Goal: Task Accomplishment & Management: Complete application form

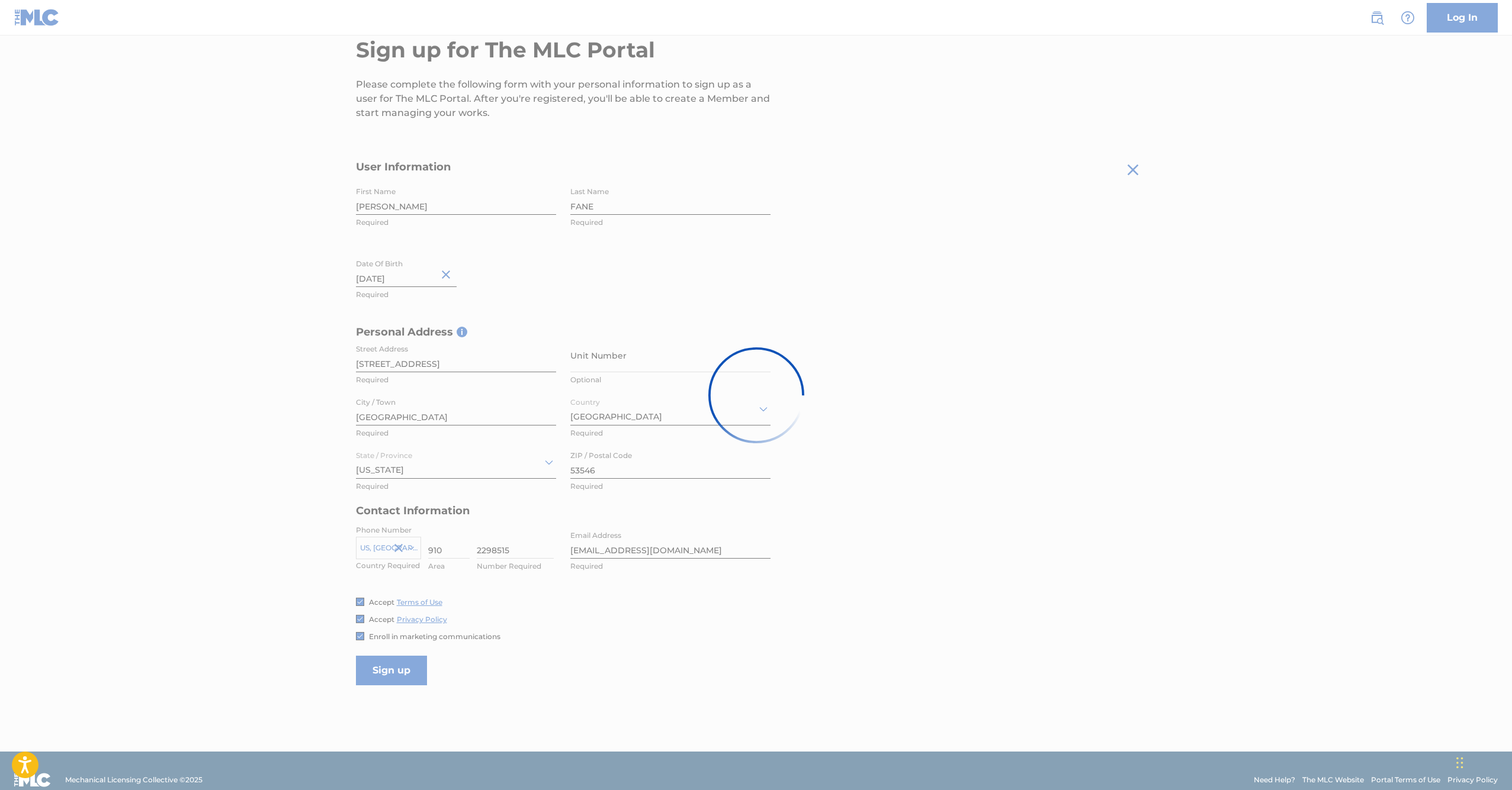
scroll to position [115, 0]
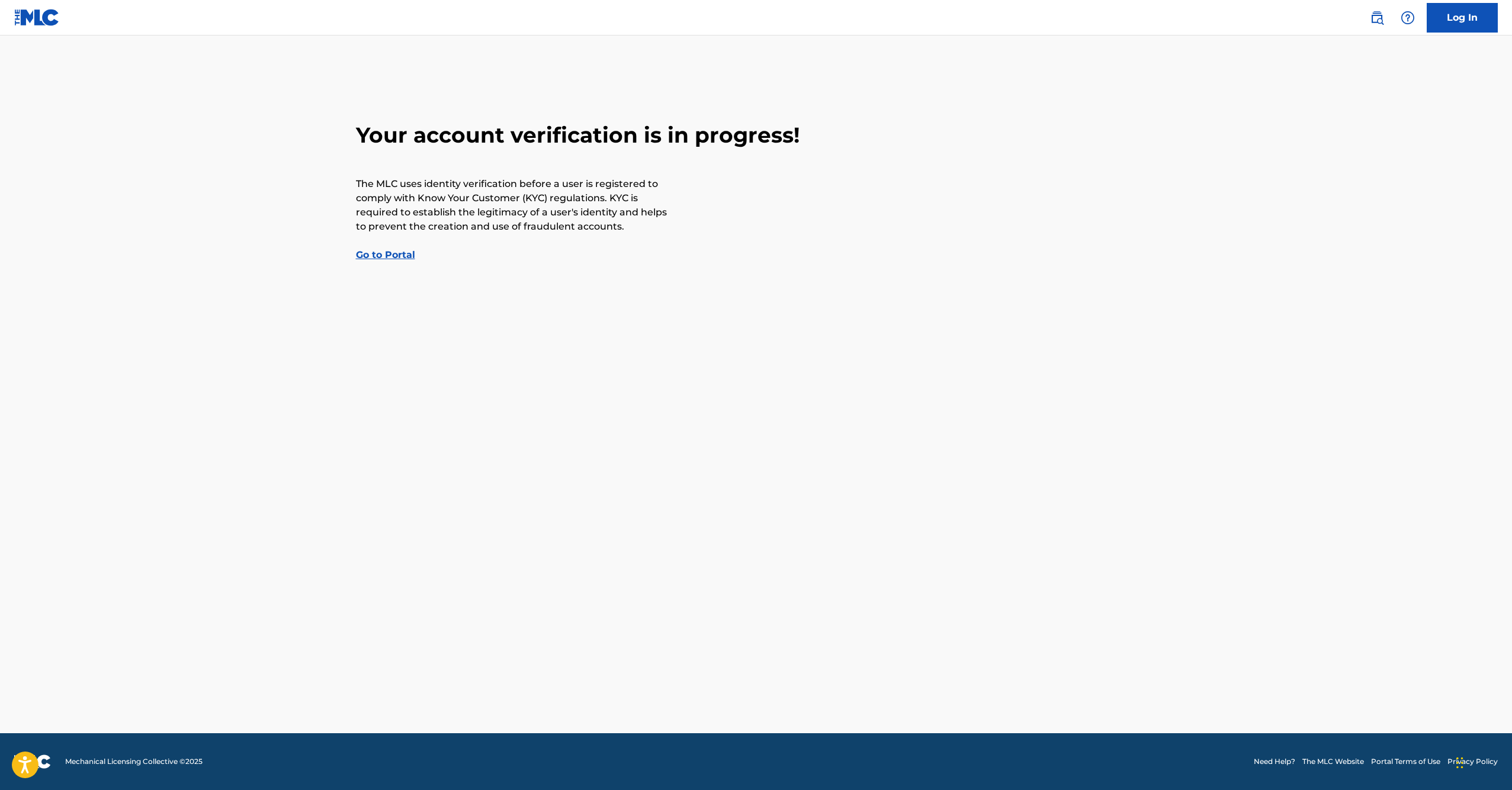
click at [389, 257] on link "Go to Portal" at bounding box center [385, 254] width 59 height 12
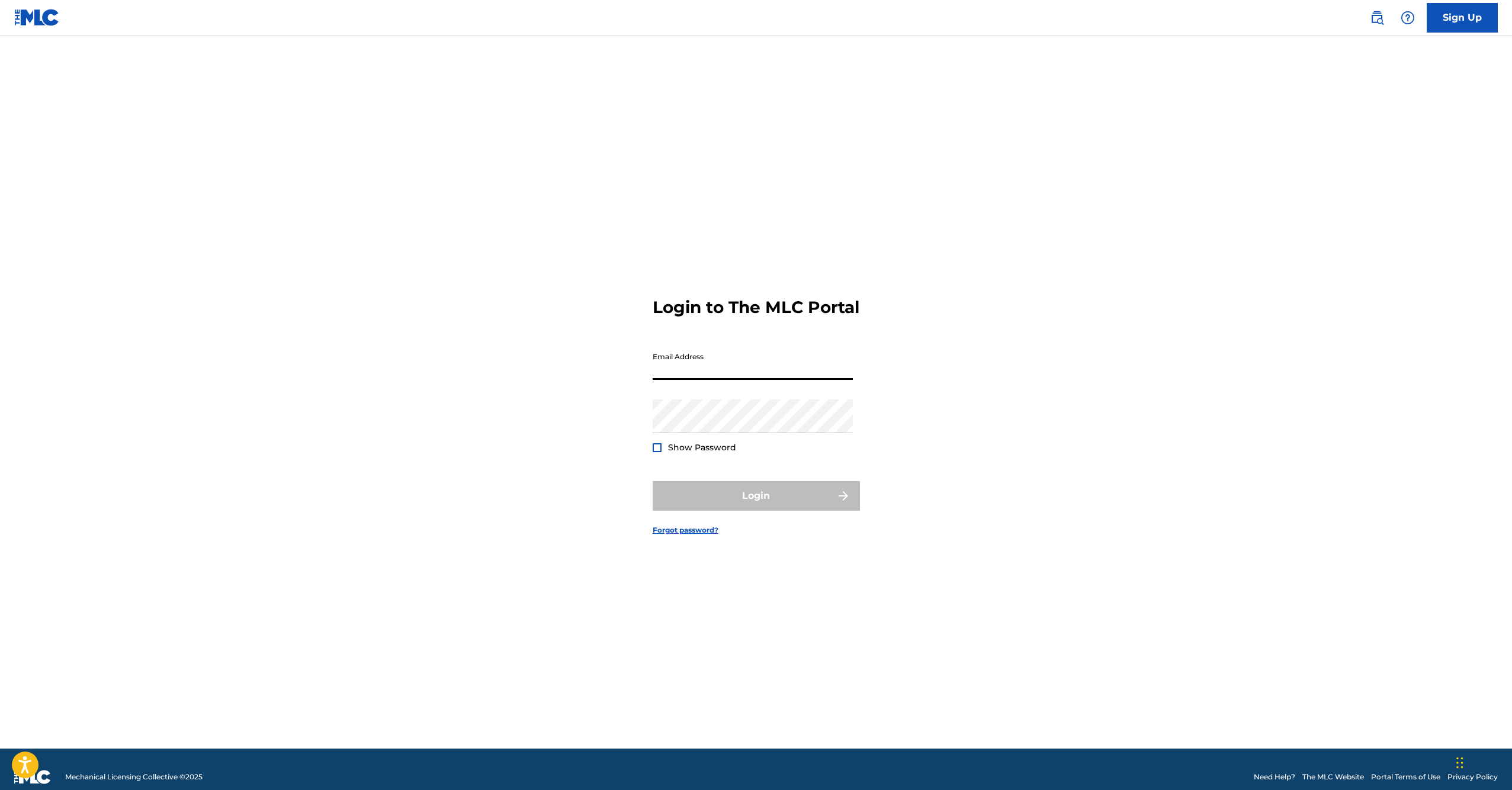
type input "[EMAIL_ADDRESS][DOMAIN_NAME]"
click at [587, 437] on div "Login to The MLC Portal Email Address bryanjackmon@gmail.com Password Show Pass…" at bounding box center [756, 407] width 829 height 684
click at [756, 506] on button "Login" at bounding box center [756, 495] width 207 height 29
click at [775, 501] on button "Login" at bounding box center [756, 495] width 207 height 29
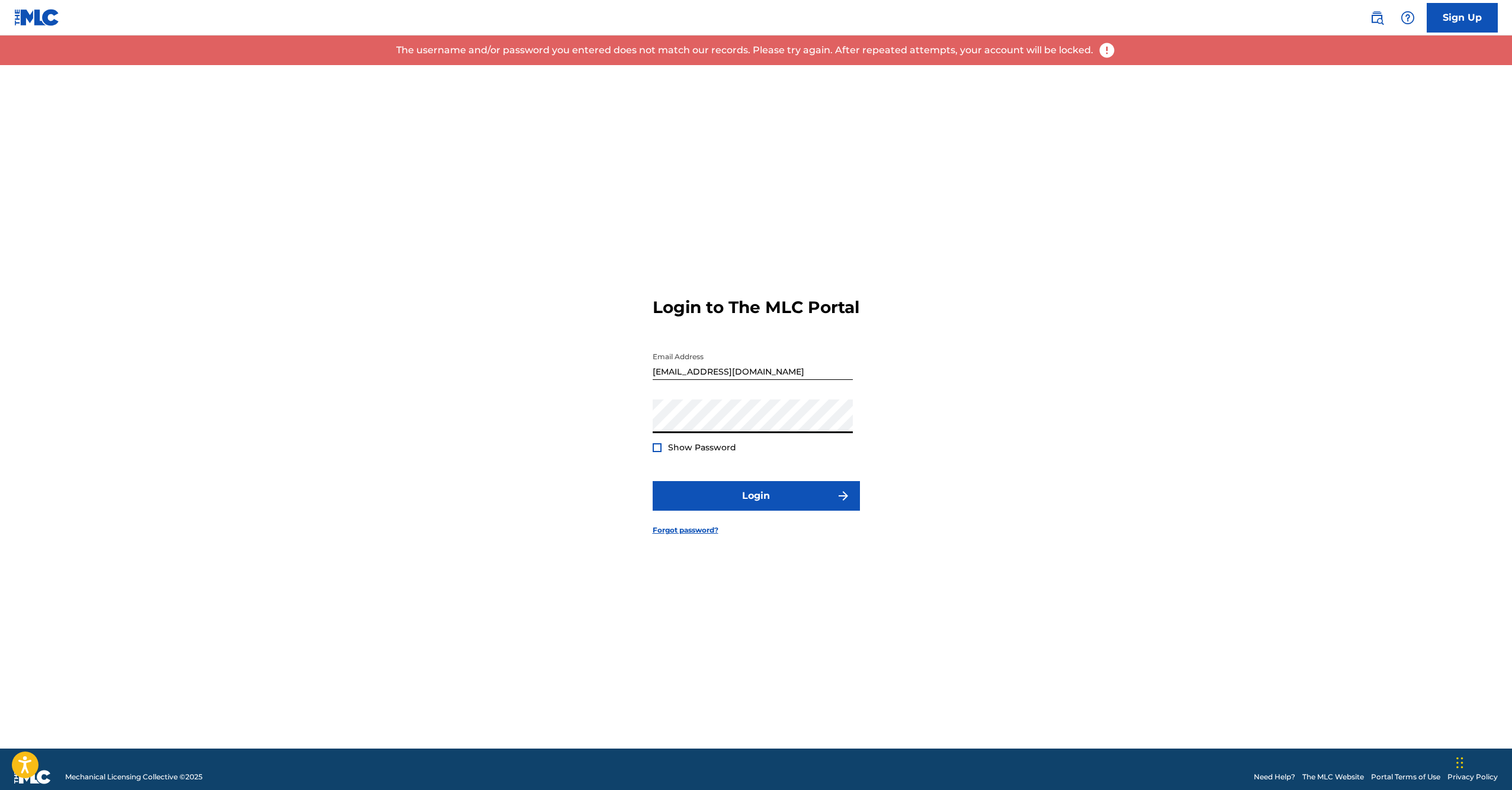
click at [657, 452] on div at bounding box center [657, 448] width 9 height 9
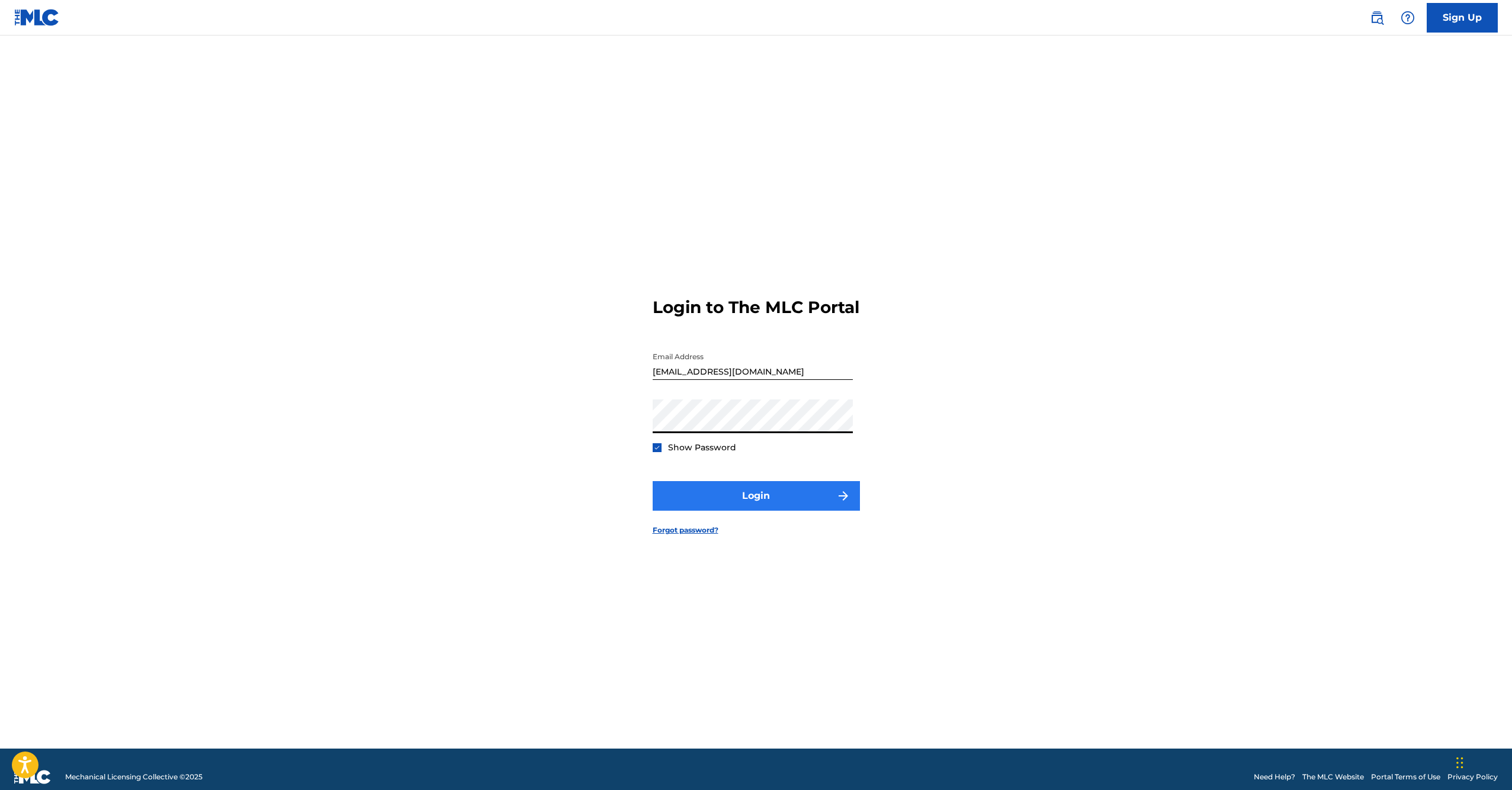
click at [737, 499] on button "Login" at bounding box center [756, 495] width 207 height 29
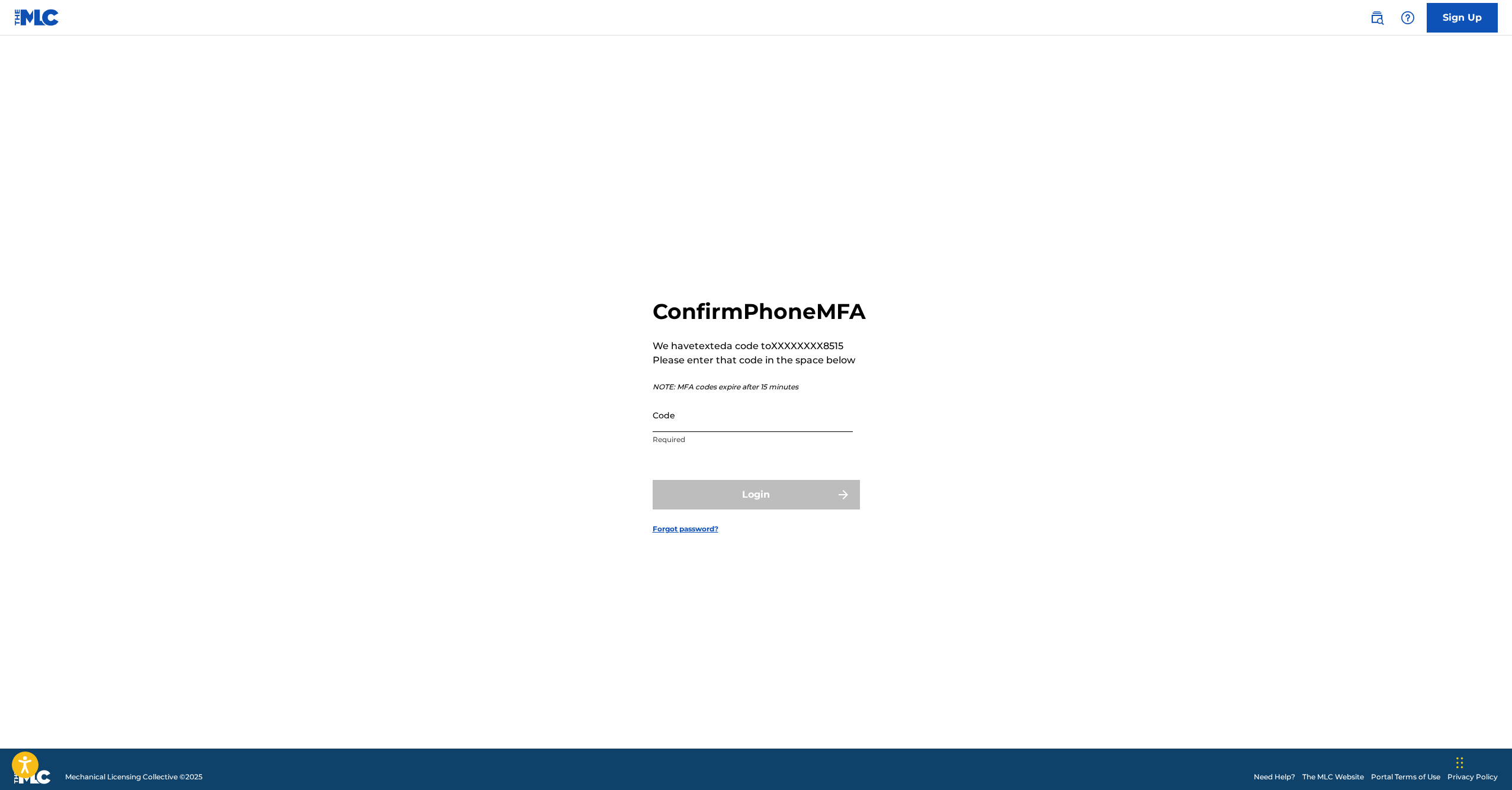
click at [707, 431] on input "Code" at bounding box center [753, 415] width 200 height 34
type input "165381"
click at [756, 508] on button "Login" at bounding box center [756, 494] width 207 height 29
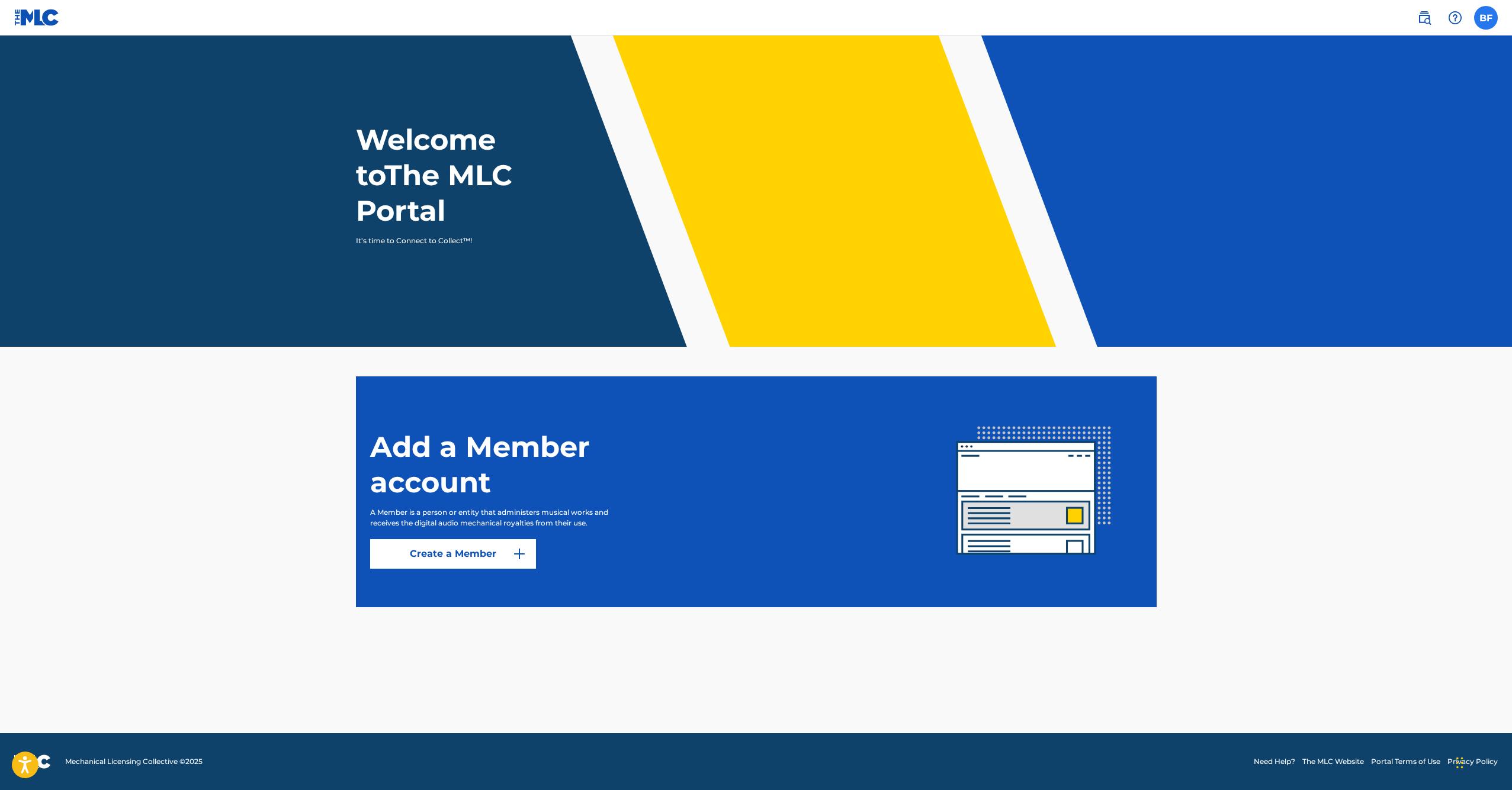
click at [1481, 20] on label at bounding box center [1485, 18] width 24 height 24
click at [1486, 18] on input "BF BRYAN FANE bryanjackmon@gmail.com Profile Log out" at bounding box center [1486, 18] width 0 height 0
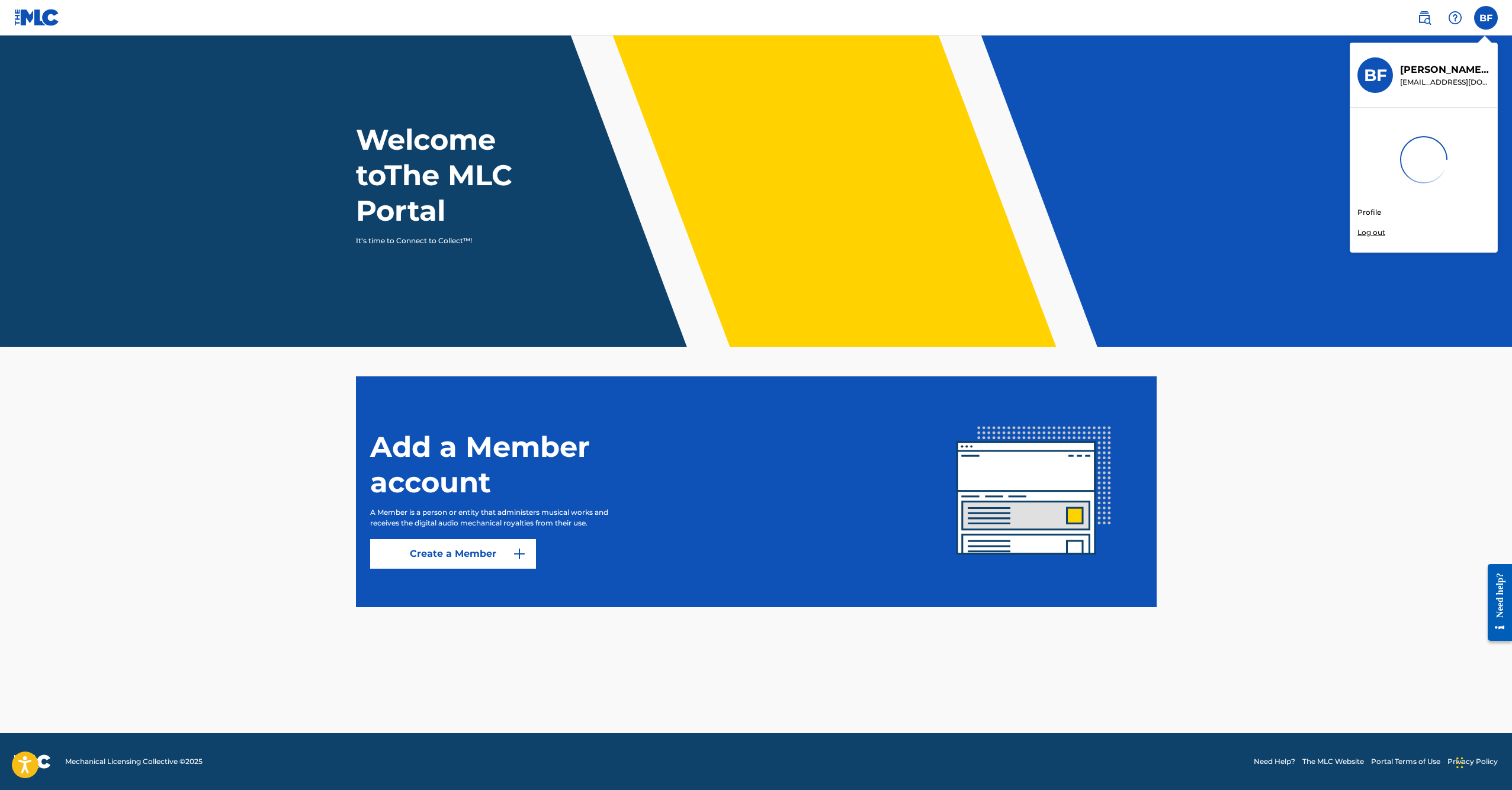
click at [1366, 212] on link "Profile" at bounding box center [1369, 212] width 24 height 11
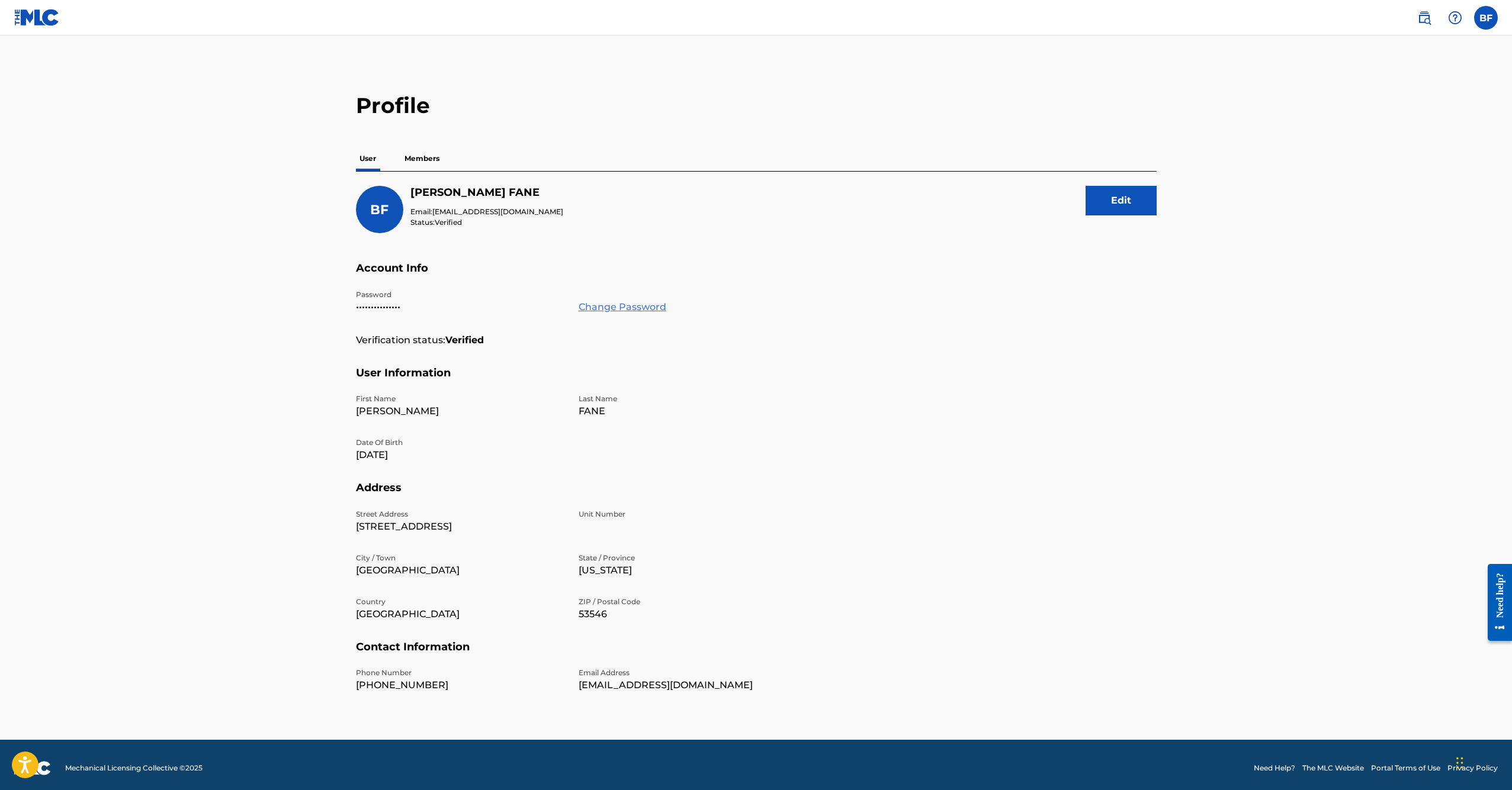
scroll to position [5, 0]
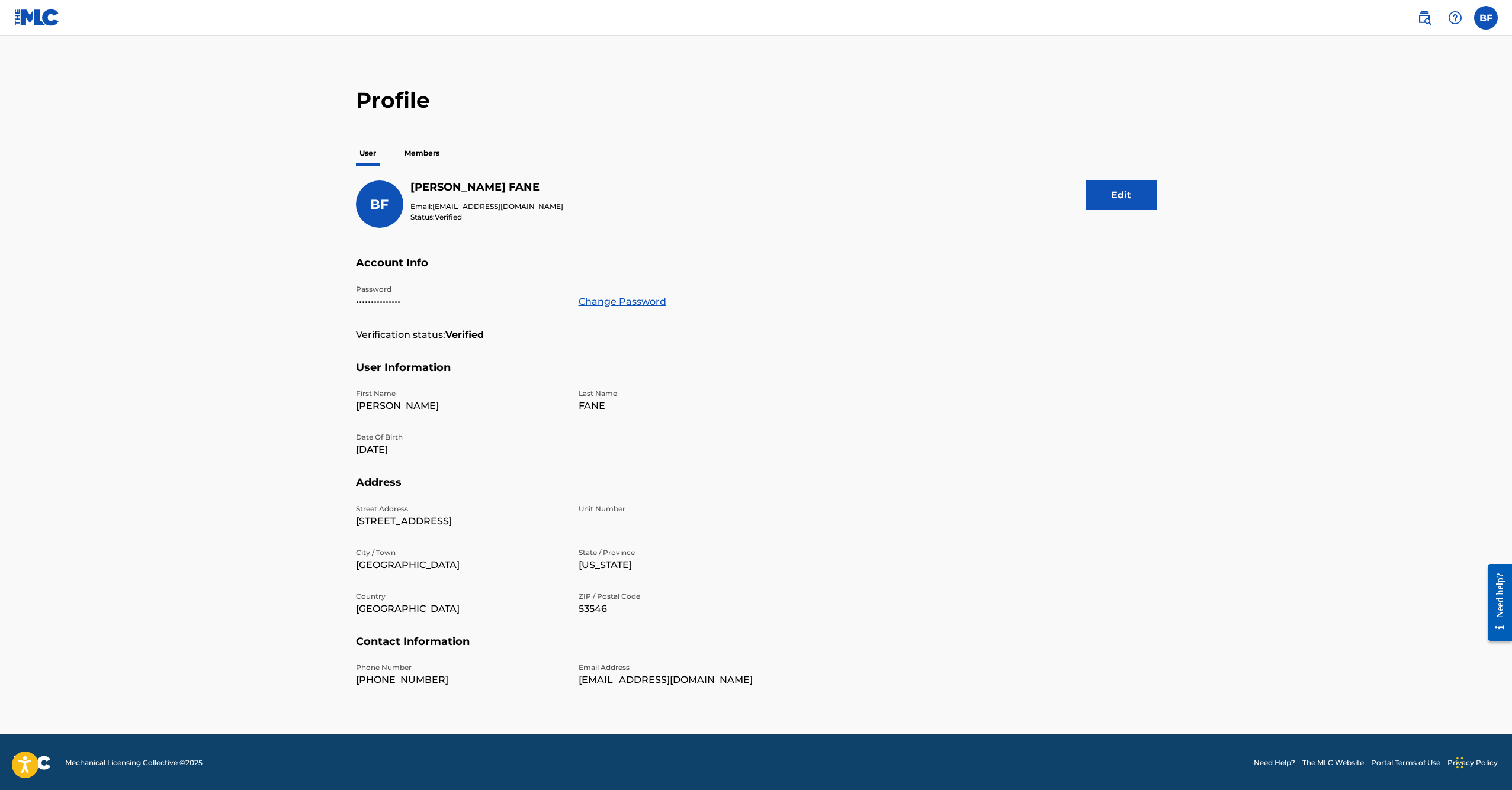
click at [418, 148] on p "Members" at bounding box center [422, 153] width 42 height 25
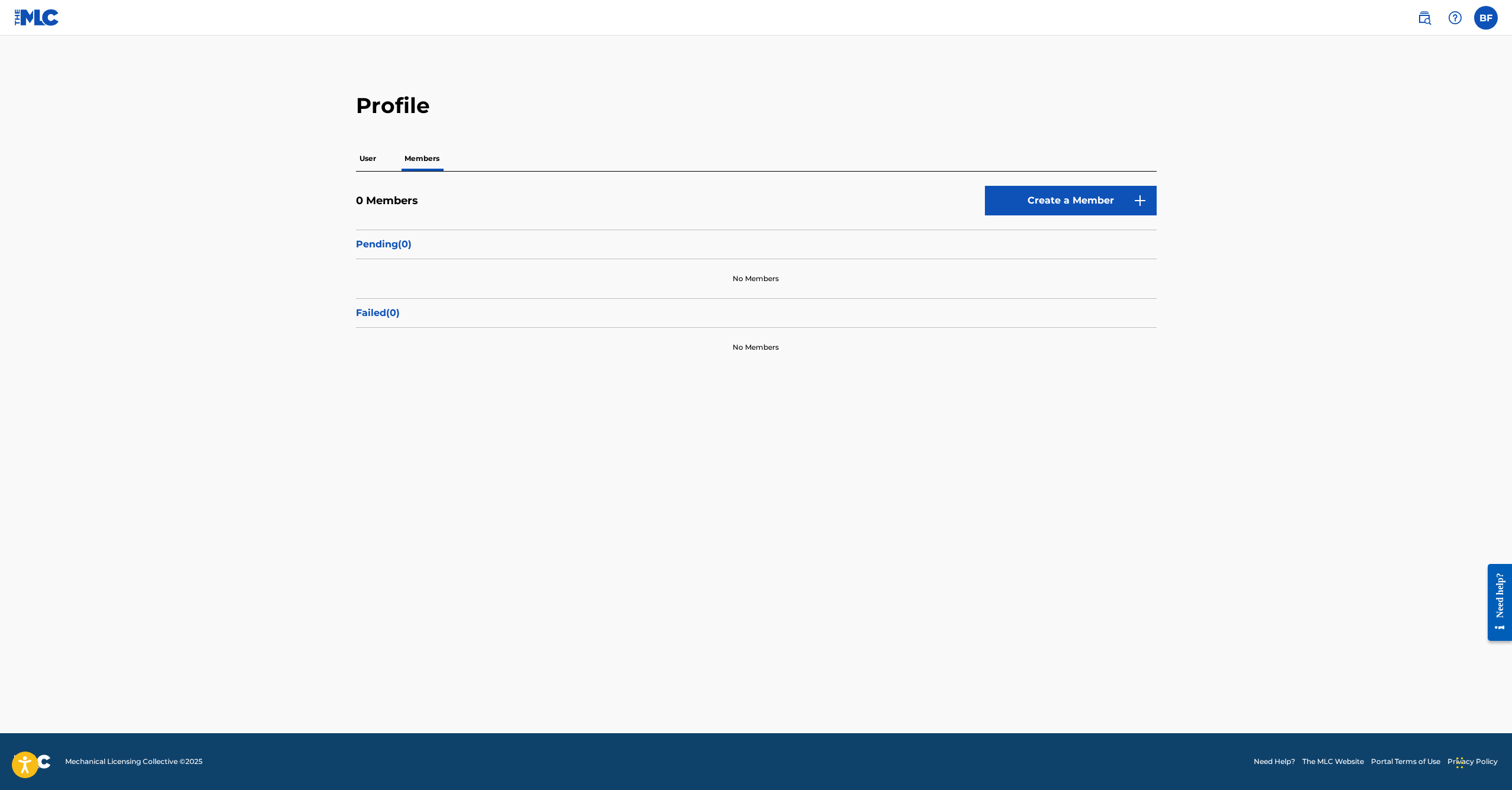
click at [401, 163] on p "Members" at bounding box center [422, 159] width 42 height 25
click at [379, 155] on p "User" at bounding box center [368, 159] width 24 height 25
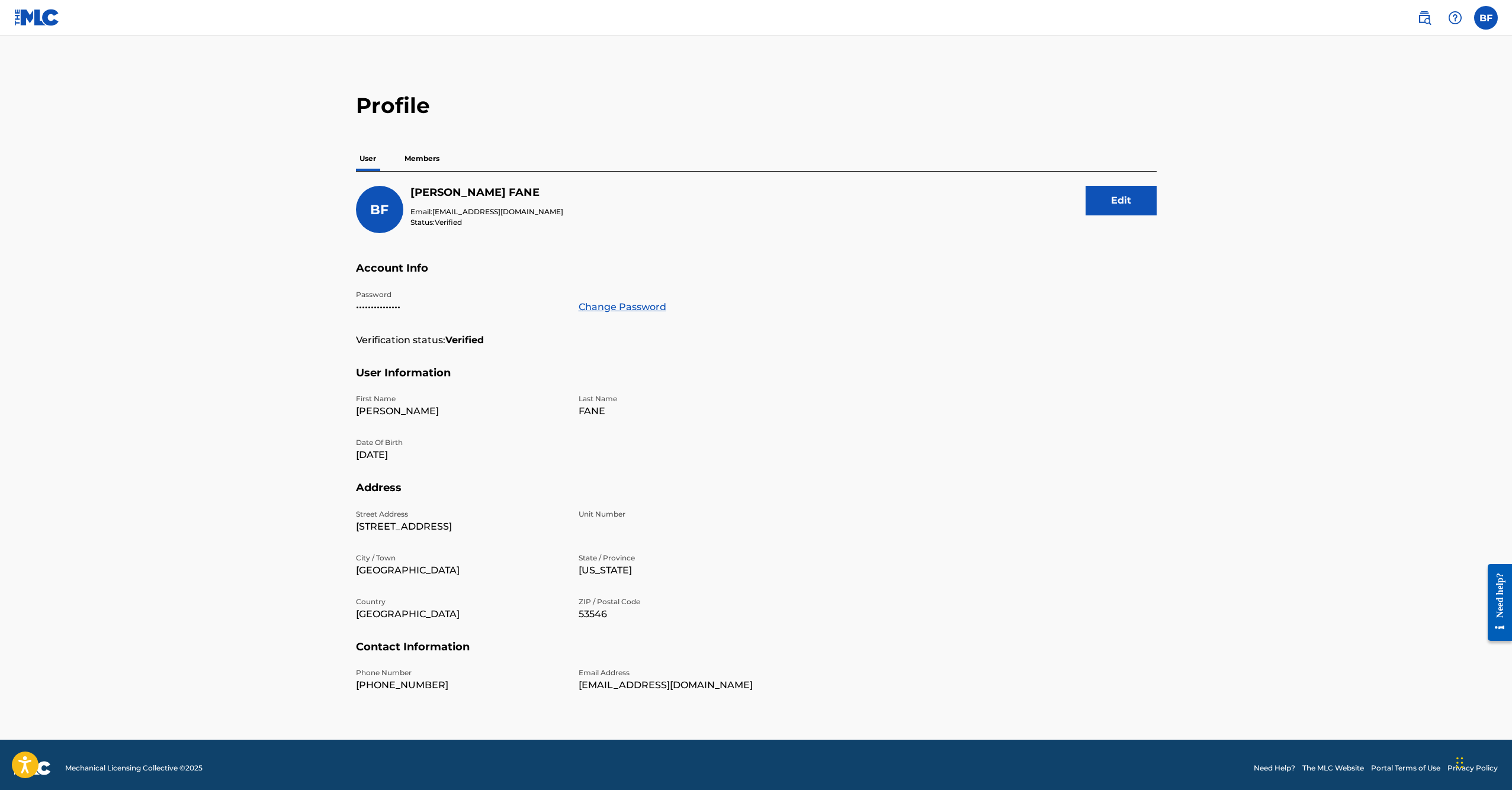
scroll to position [5, 0]
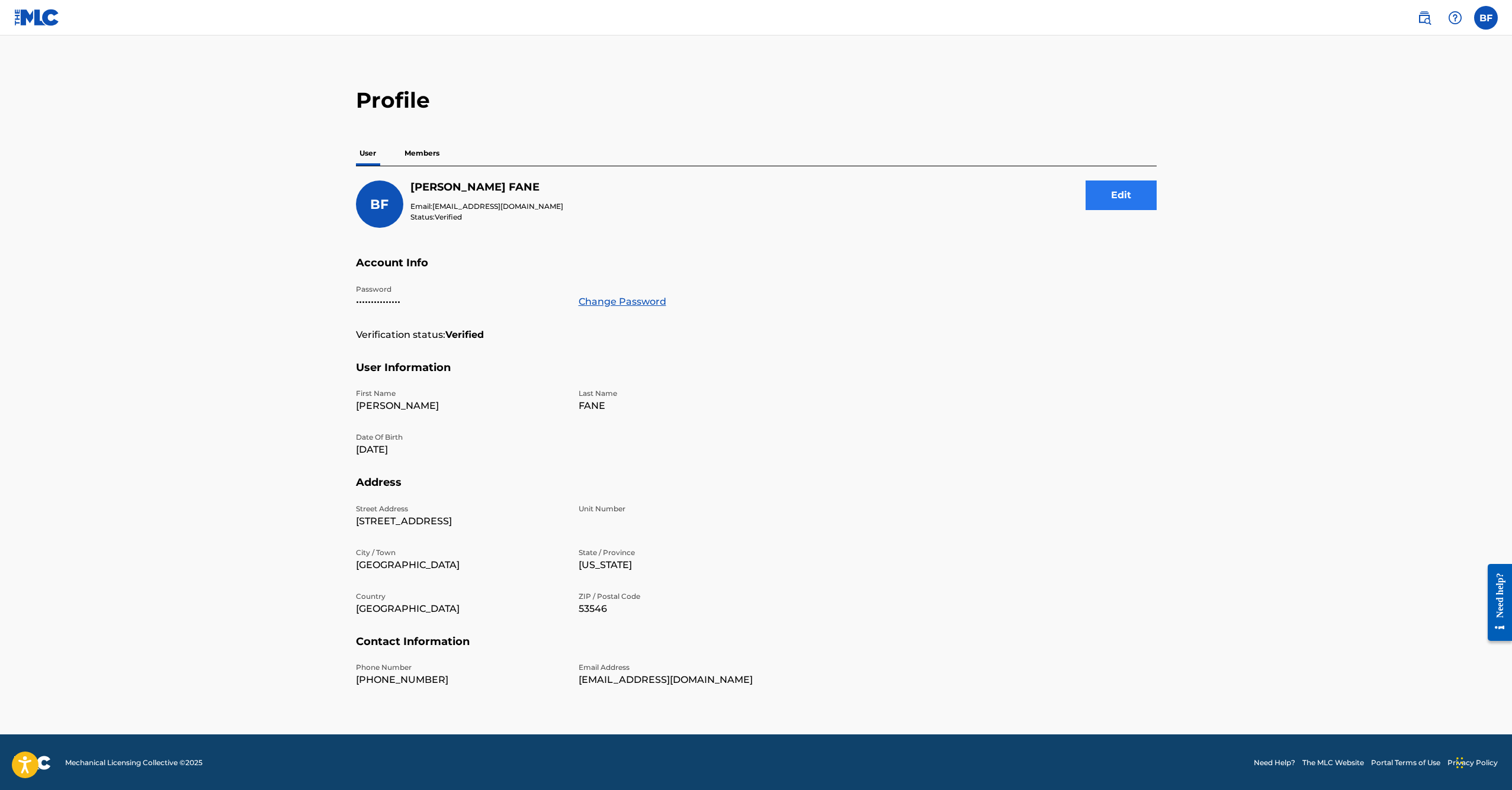
click at [1122, 191] on button "Edit" at bounding box center [1121, 195] width 71 height 29
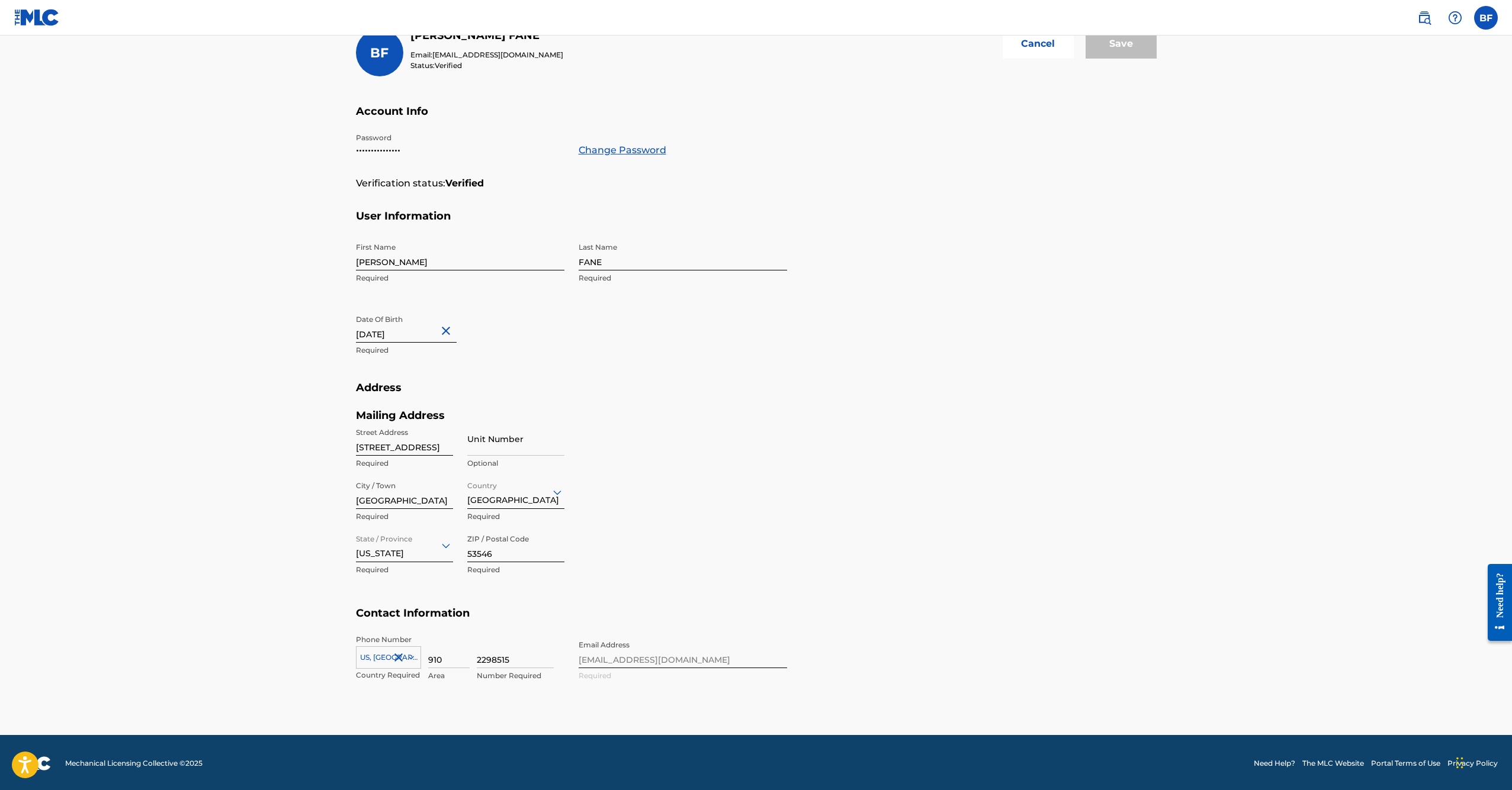
scroll to position [0, 0]
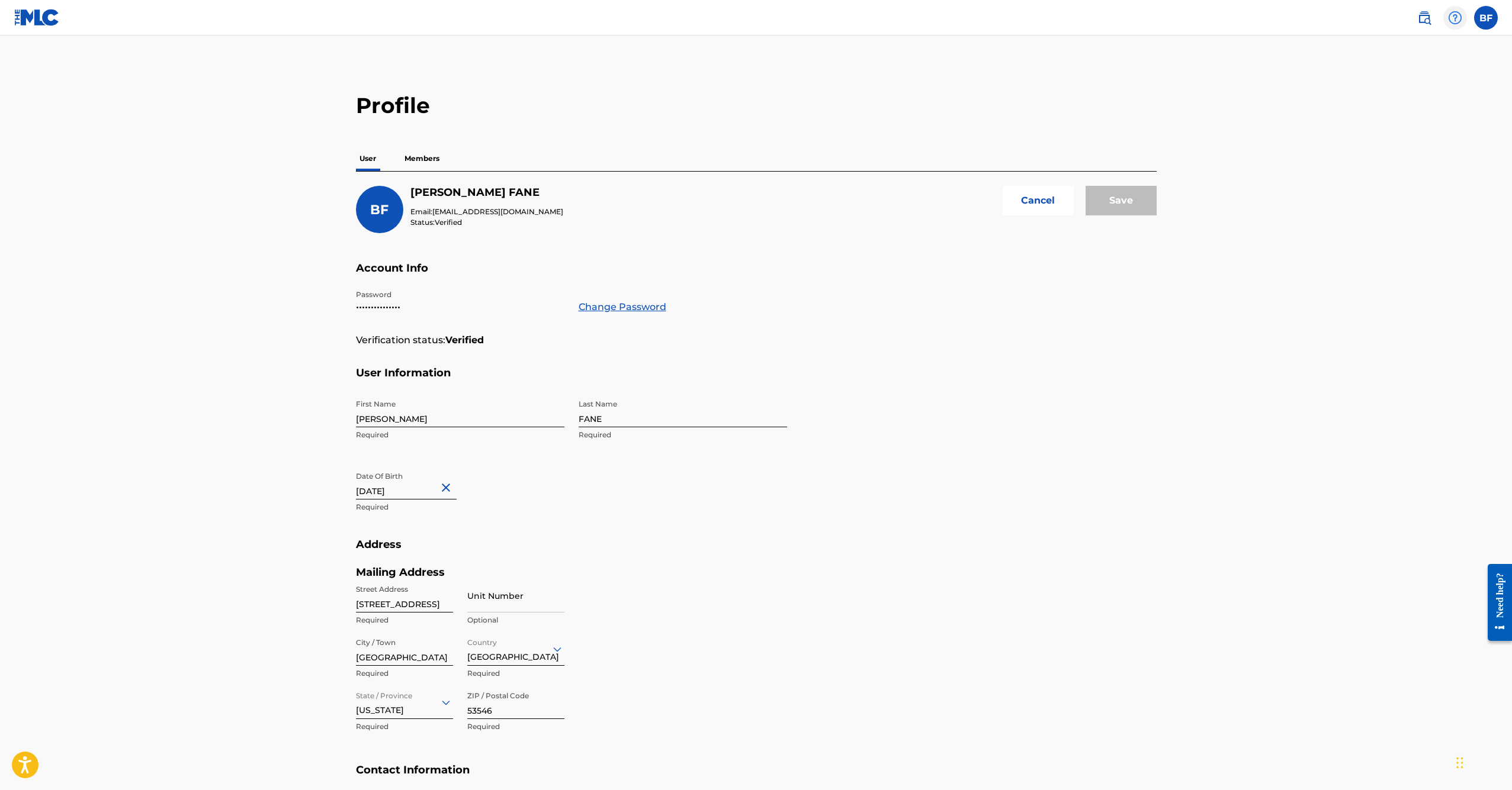
click at [1458, 24] on img at bounding box center [1455, 18] width 14 height 14
click at [1468, 53] on link "Contact us" at bounding box center [1455, 51] width 101 height 29
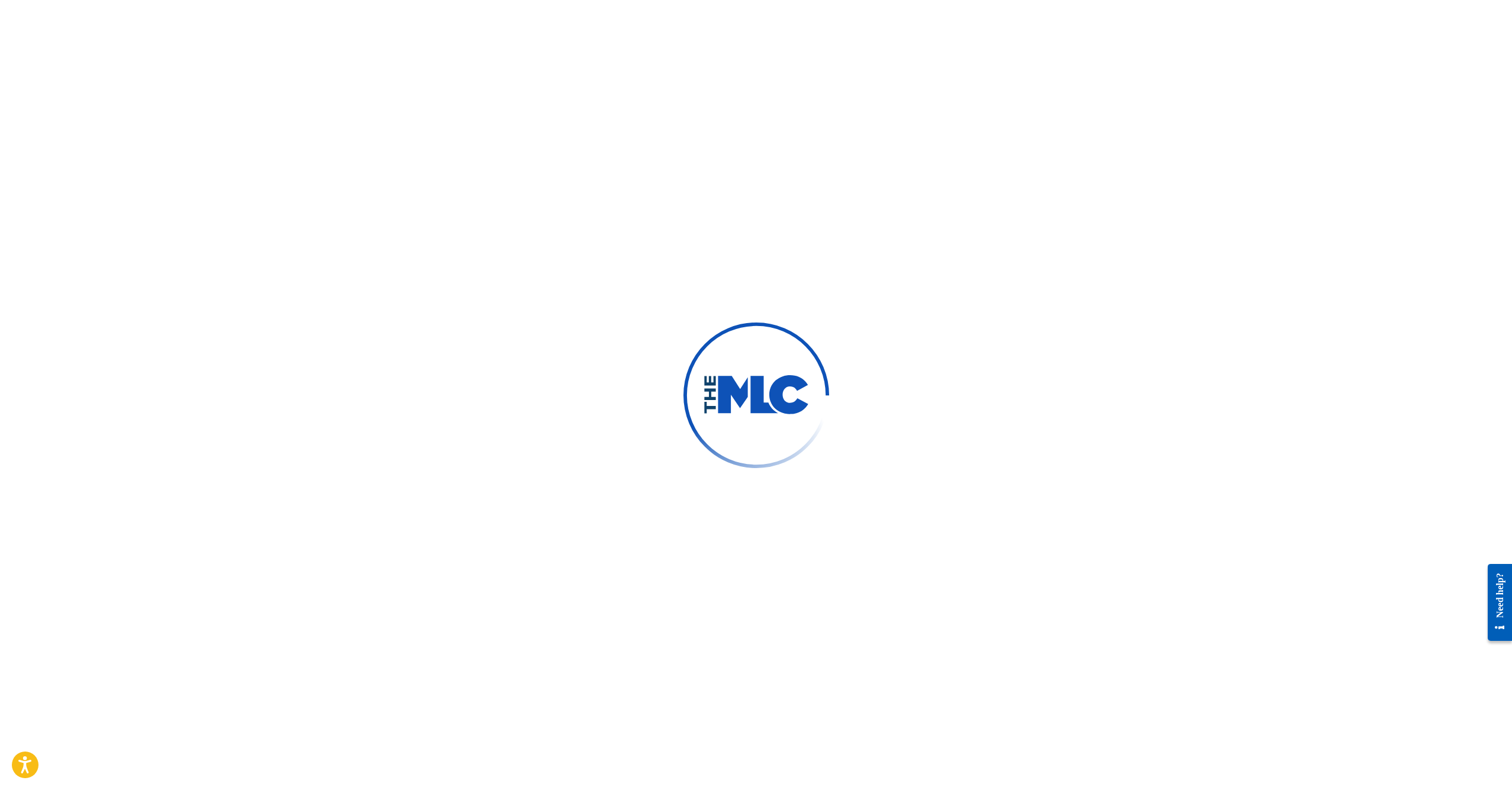
click at [1506, 613] on div "Need help?" at bounding box center [1499, 595] width 16 height 45
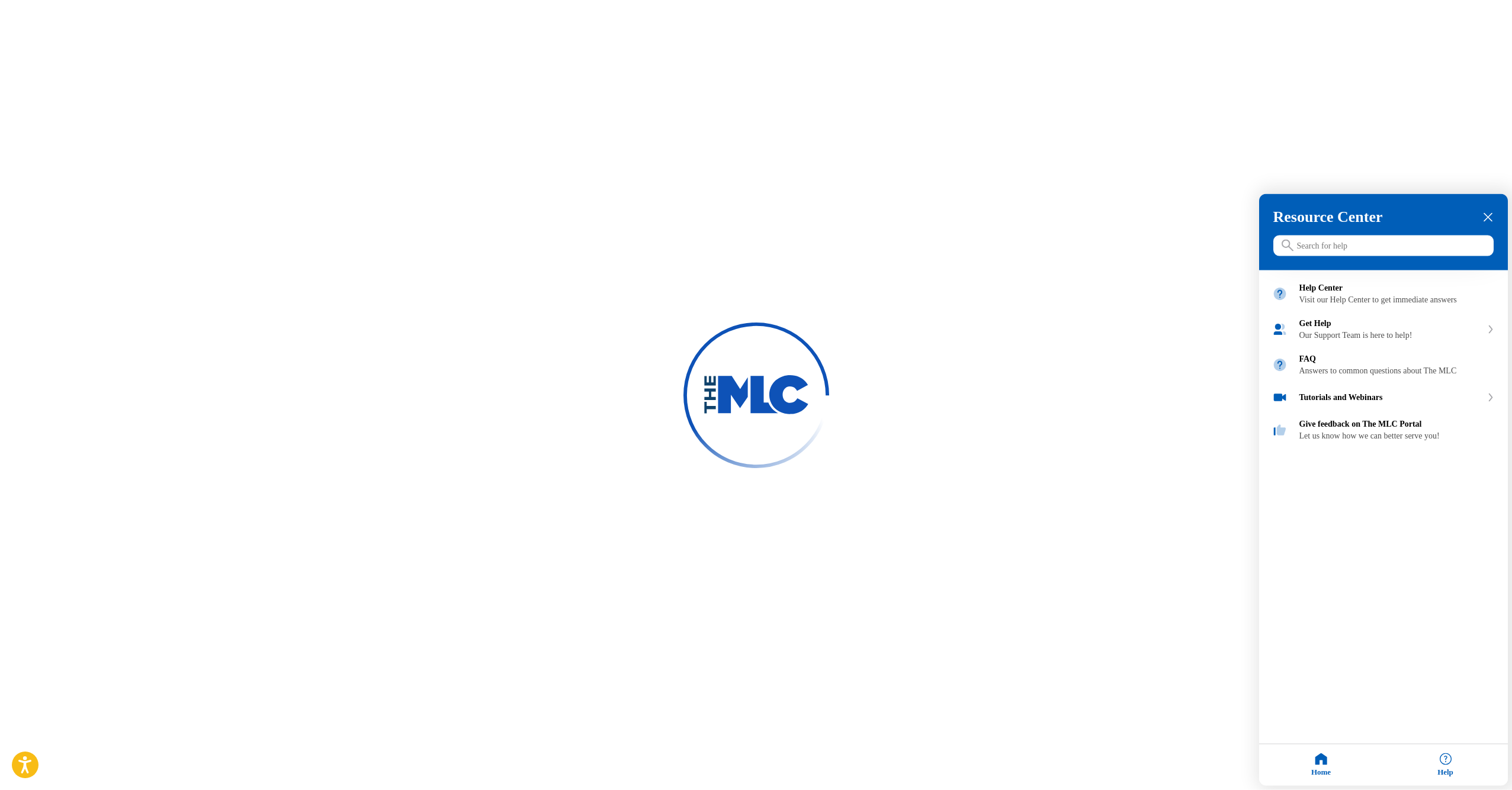
click at [1327, 252] on input "Search for help" at bounding box center [1383, 246] width 221 height 20
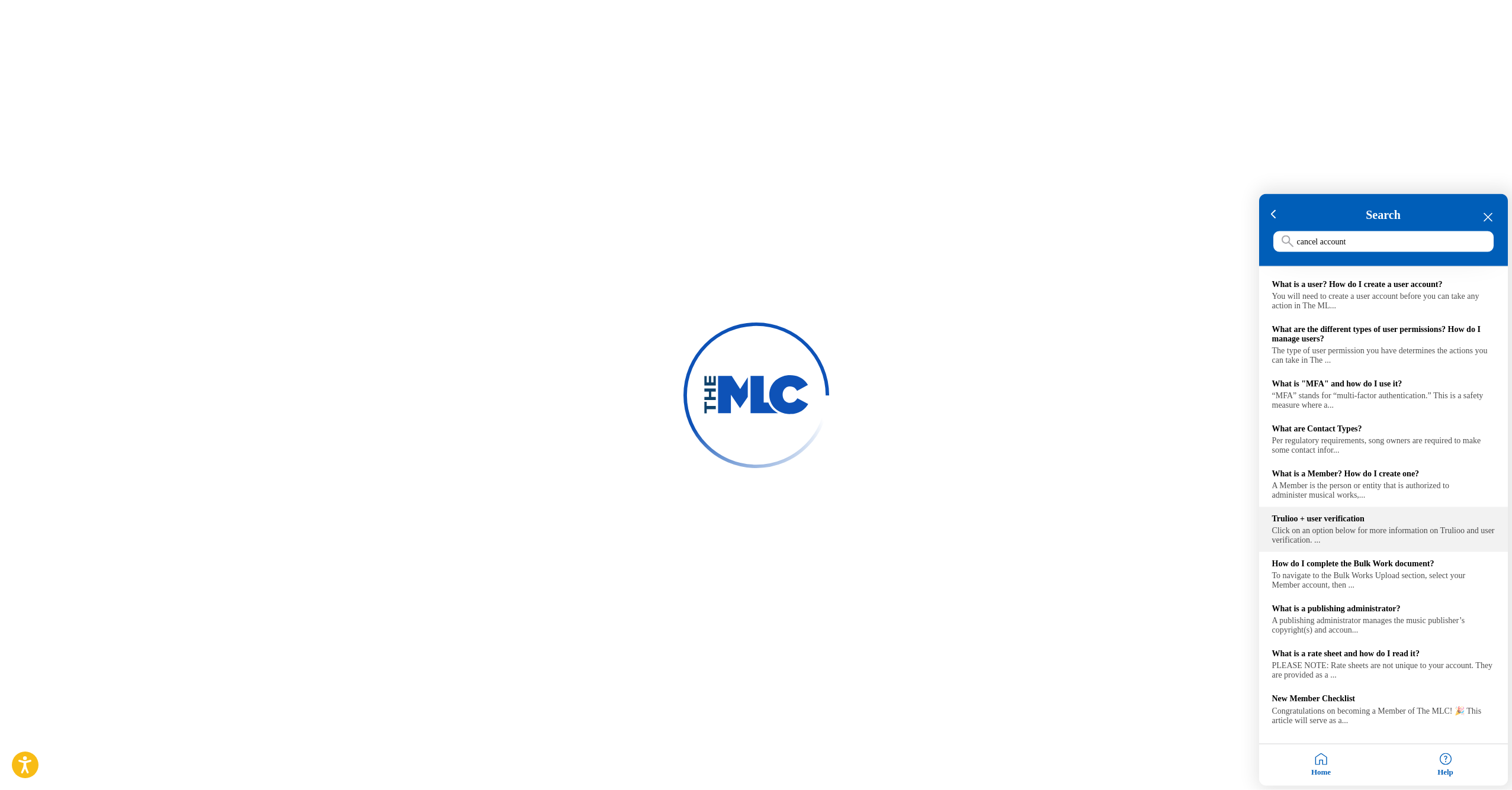
scroll to position [499, 0]
type input "cancel account"
click at [1492, 215] on icon "close resource center" at bounding box center [1487, 217] width 9 height 9
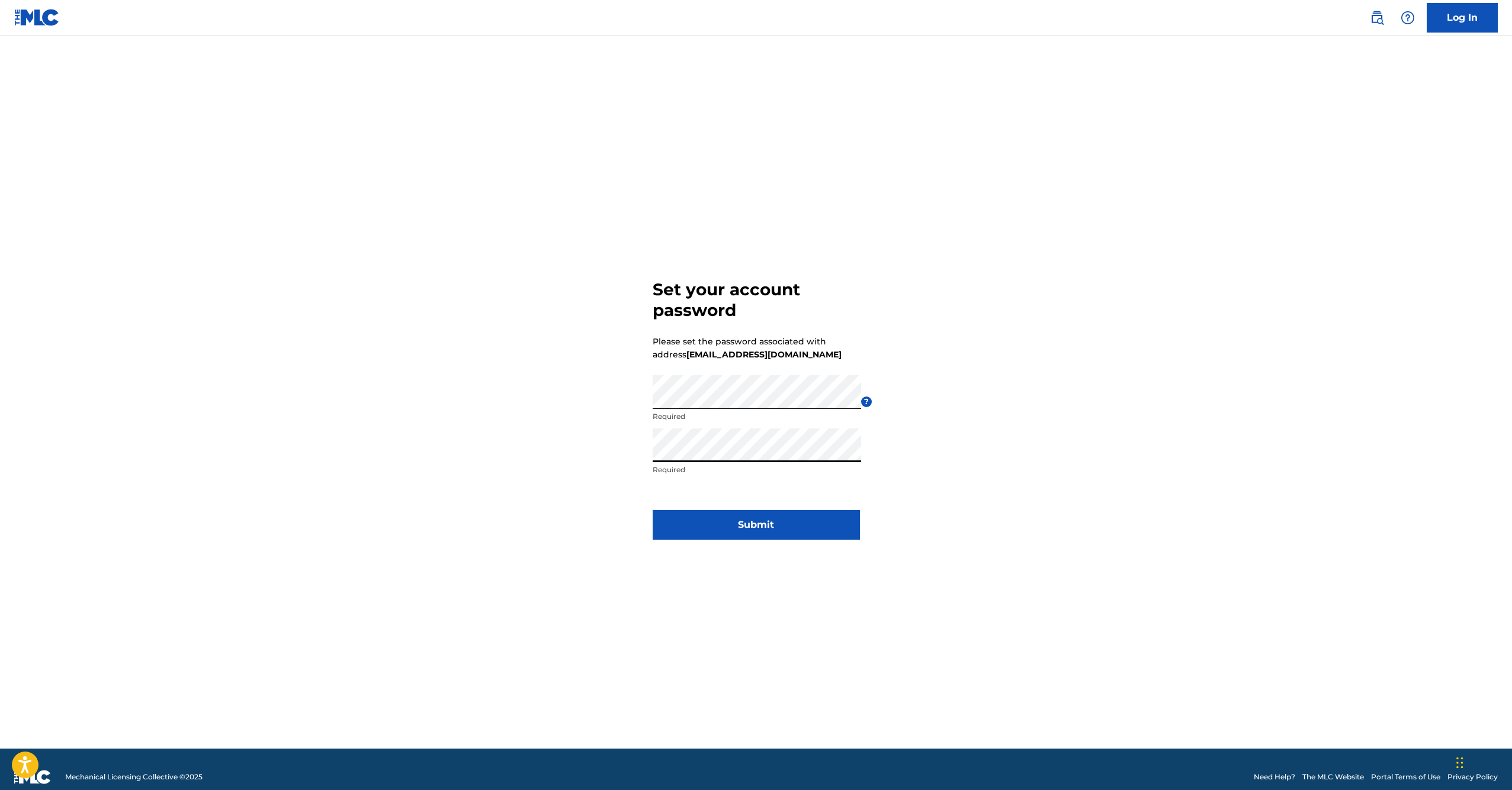
click at [756, 525] on button "Submit" at bounding box center [756, 525] width 207 height 29
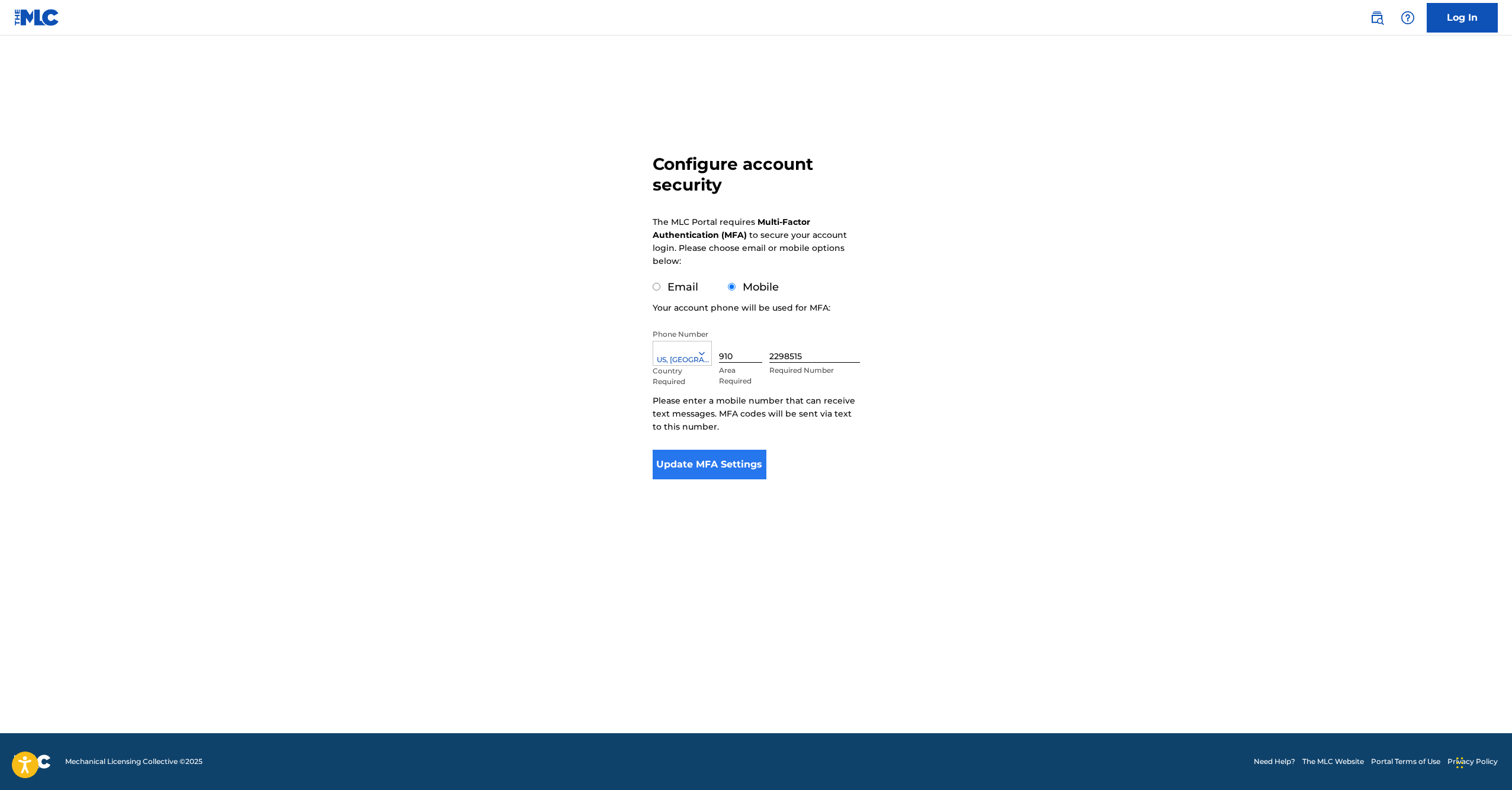
click at [705, 467] on button "Update MFA Settings" at bounding box center [710, 464] width 114 height 29
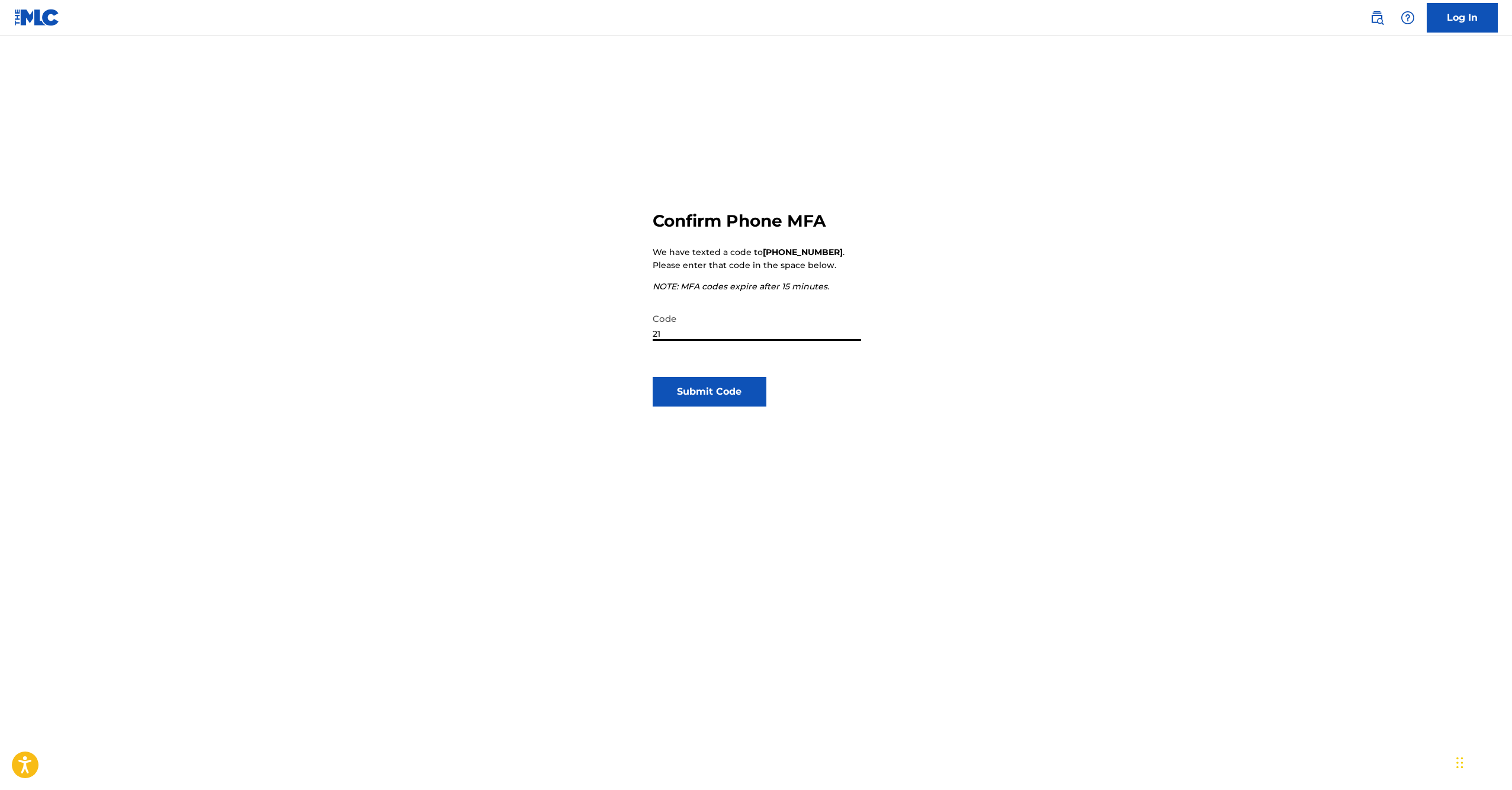
type input "2"
type input "564931"
click at [709, 392] on button "Submit Code" at bounding box center [710, 391] width 114 height 29
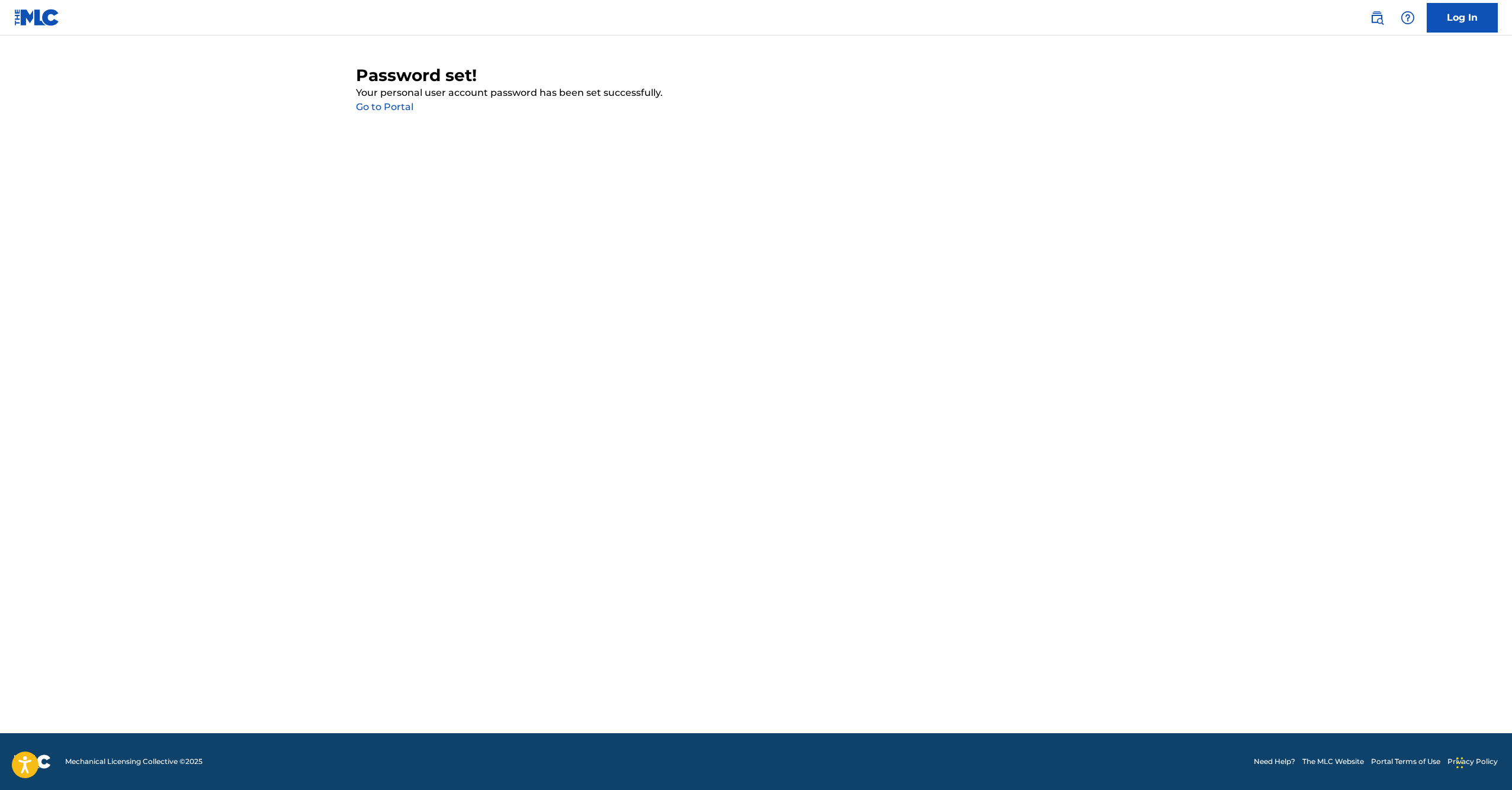
click at [404, 110] on link "Go to Portal" at bounding box center [385, 107] width 57 height 12
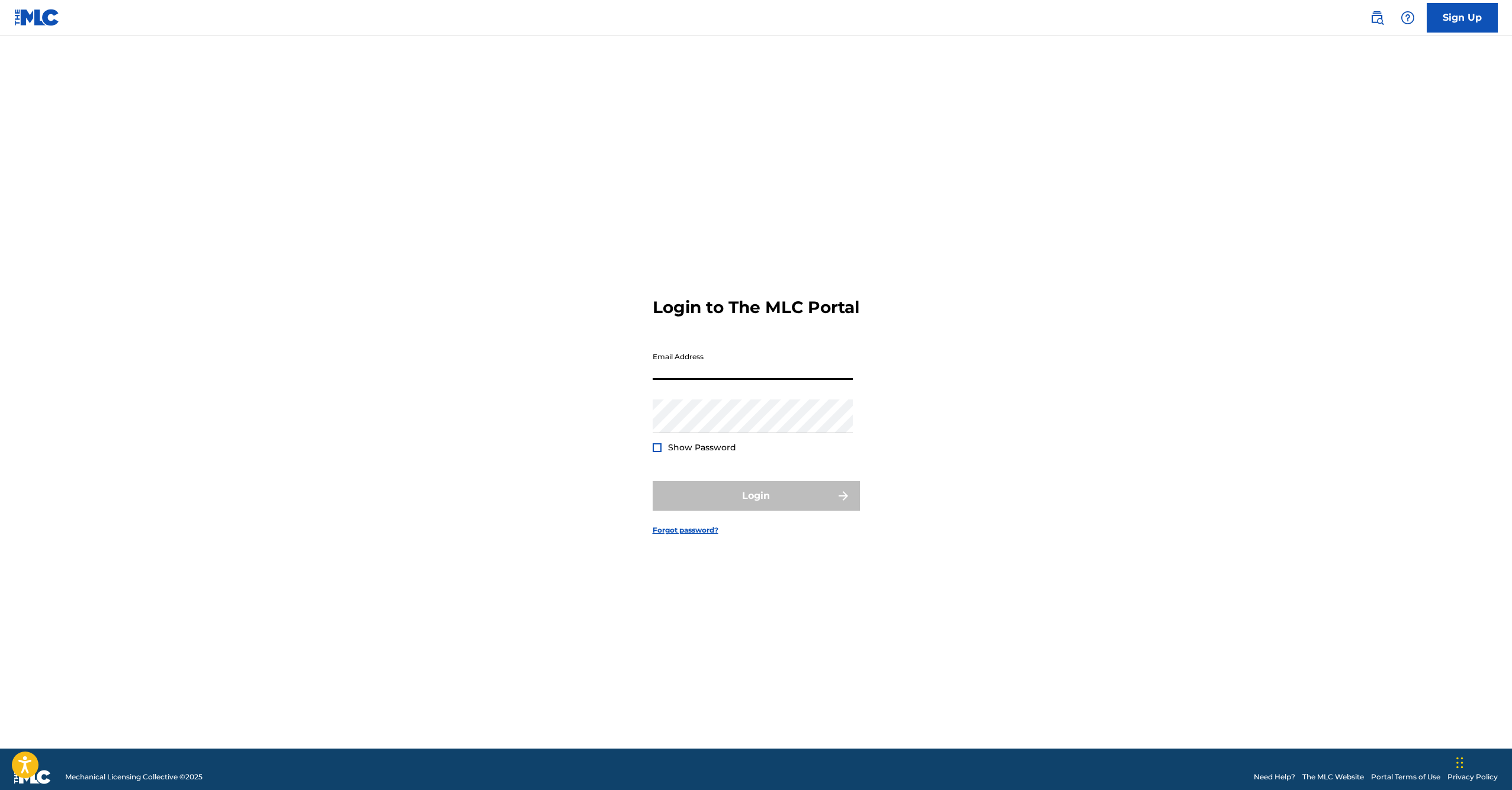
drag, startPoint x: 769, startPoint y: 384, endPoint x: 730, endPoint y: 392, distance: 39.8
type input "[EMAIL_ADDRESS][DOMAIN_NAME]"
click at [758, 504] on button "Login" at bounding box center [756, 495] width 207 height 29
click at [690, 432] on input "Code" at bounding box center [753, 415] width 200 height 34
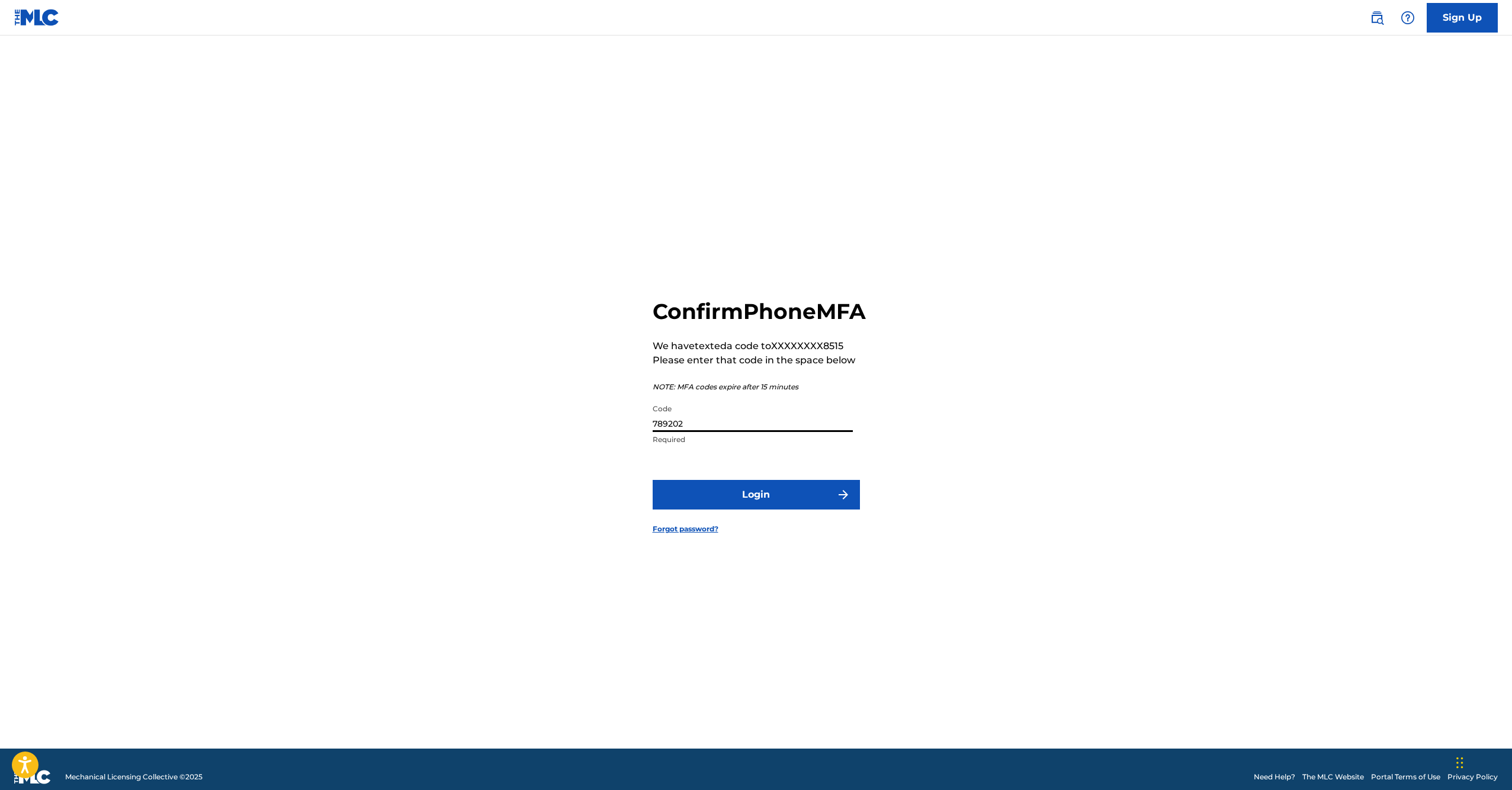
type input "789202"
click at [756, 508] on button "Login" at bounding box center [756, 494] width 207 height 29
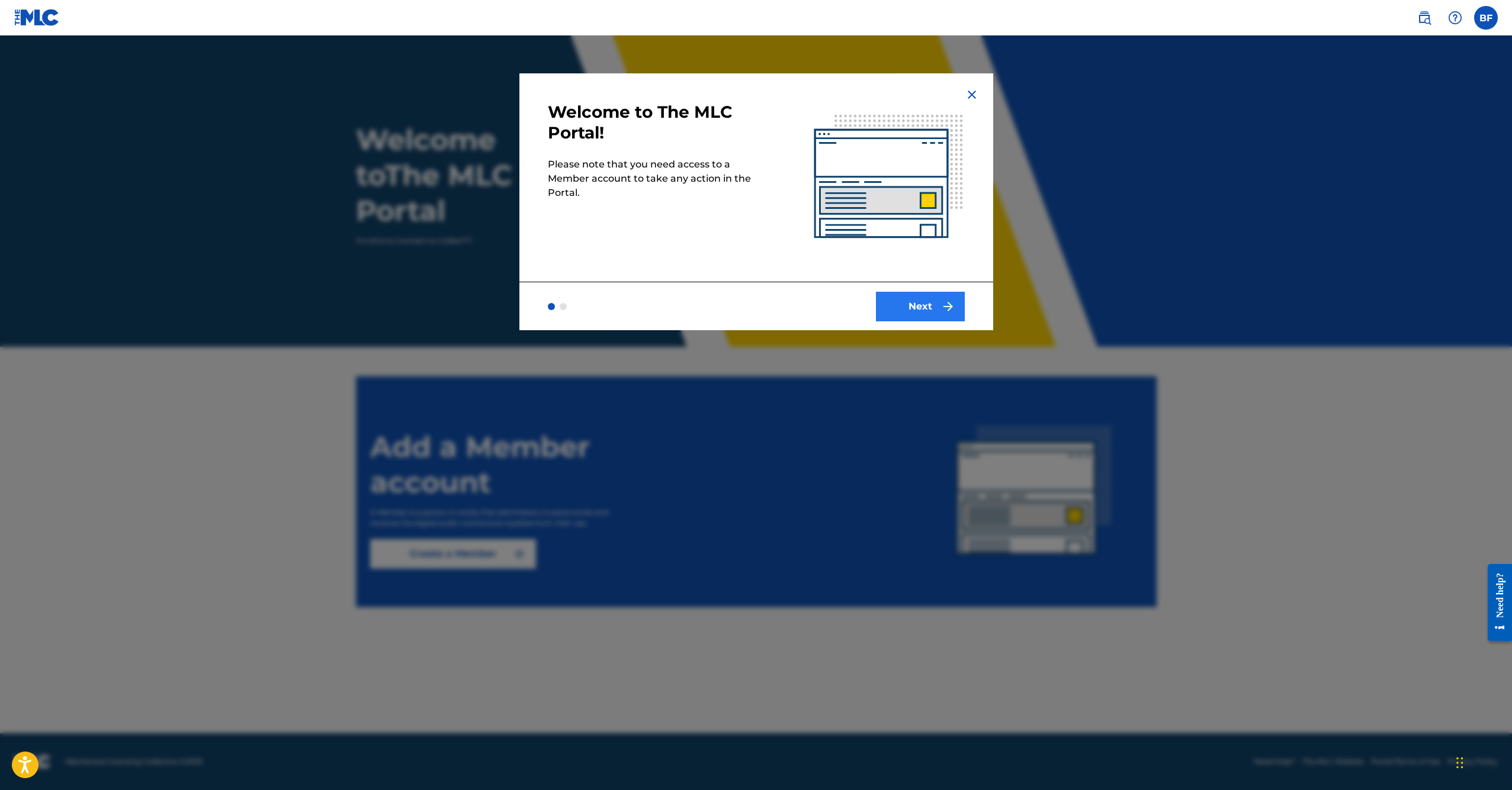
click at [903, 314] on button "Next" at bounding box center [920, 306] width 89 height 29
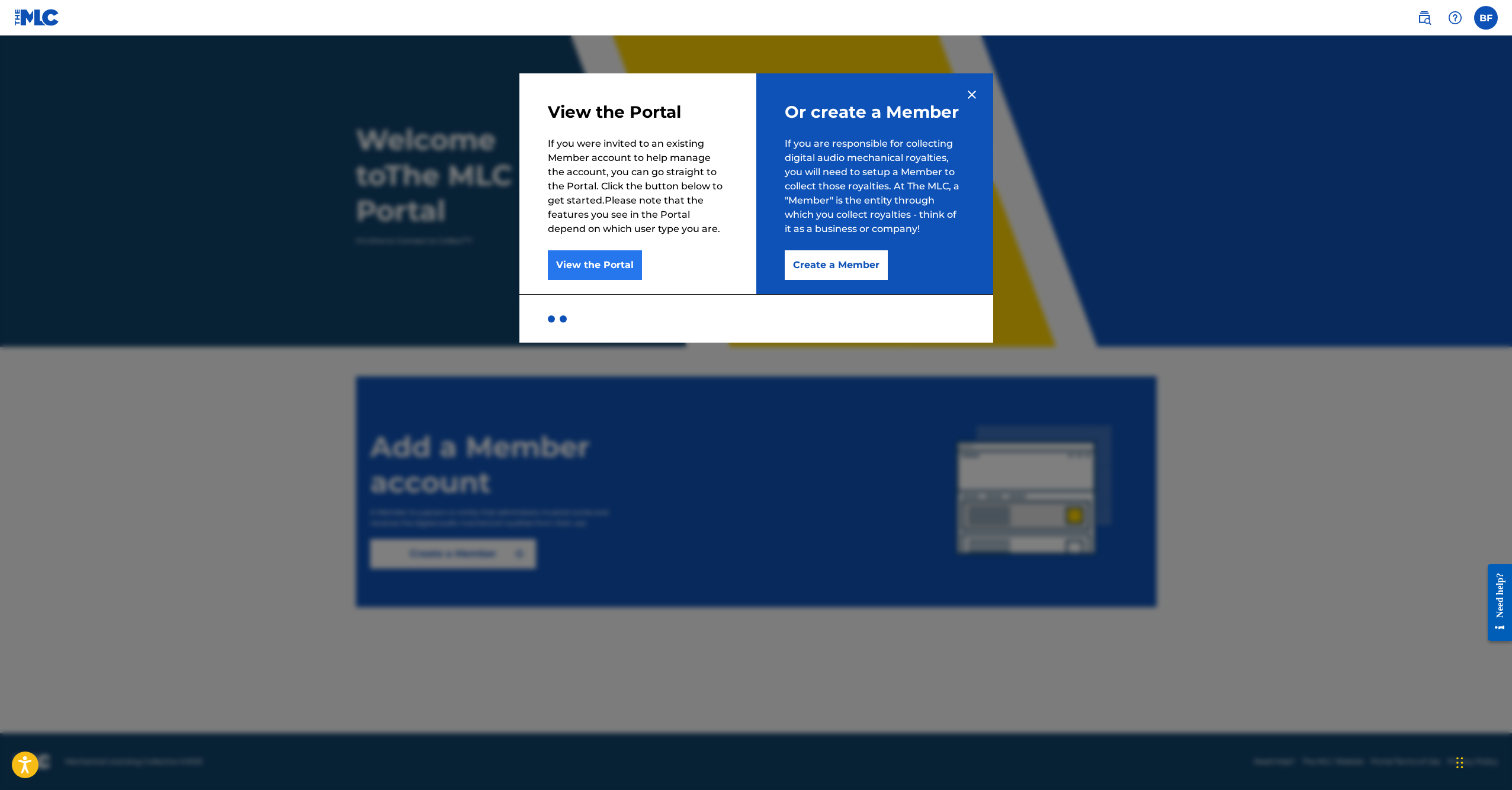
click at [588, 266] on button "View the Portal" at bounding box center [595, 265] width 94 height 29
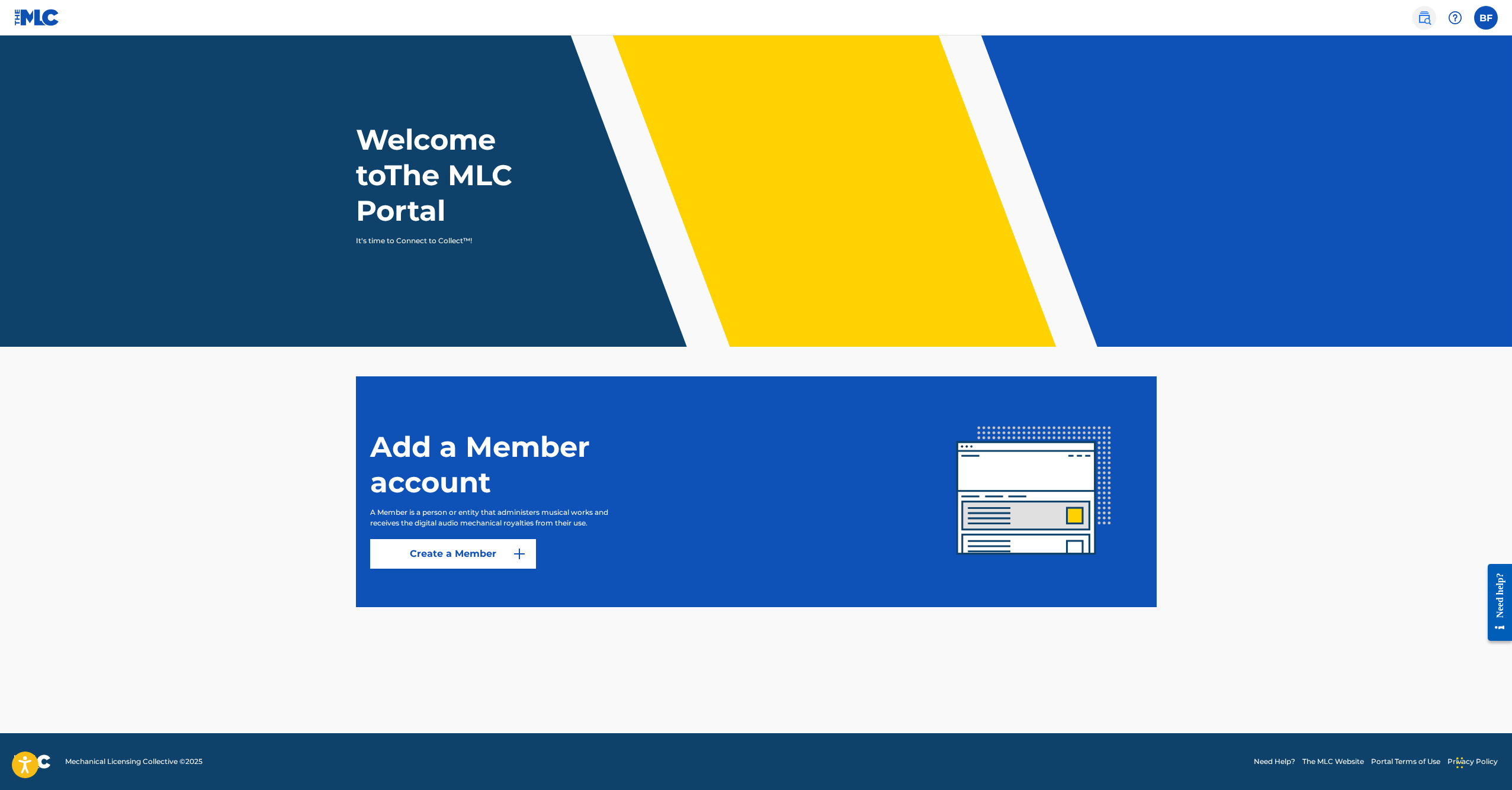
click at [1417, 14] on img at bounding box center [1424, 18] width 14 height 14
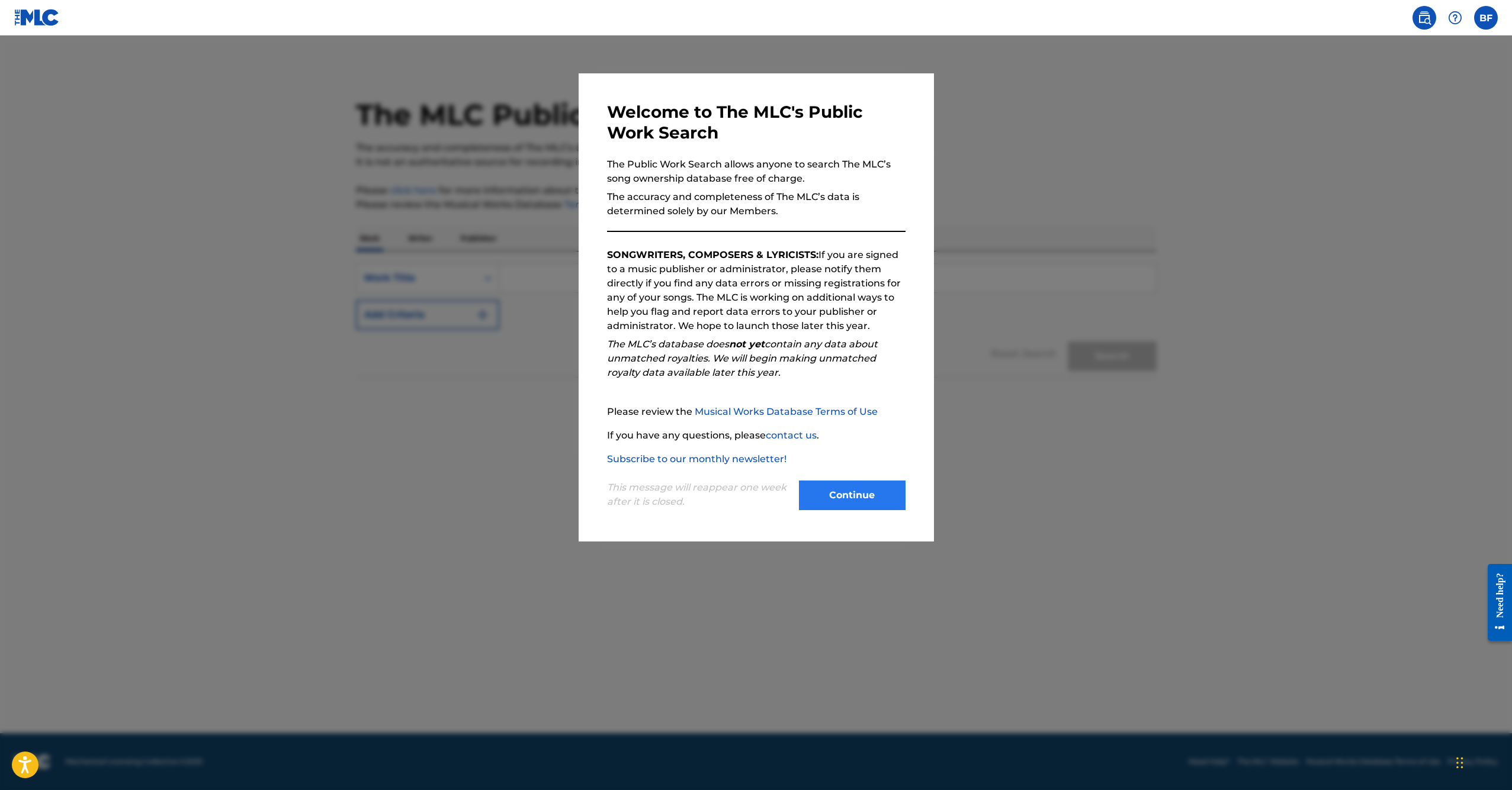
click at [860, 507] on button "Continue" at bounding box center [852, 495] width 107 height 29
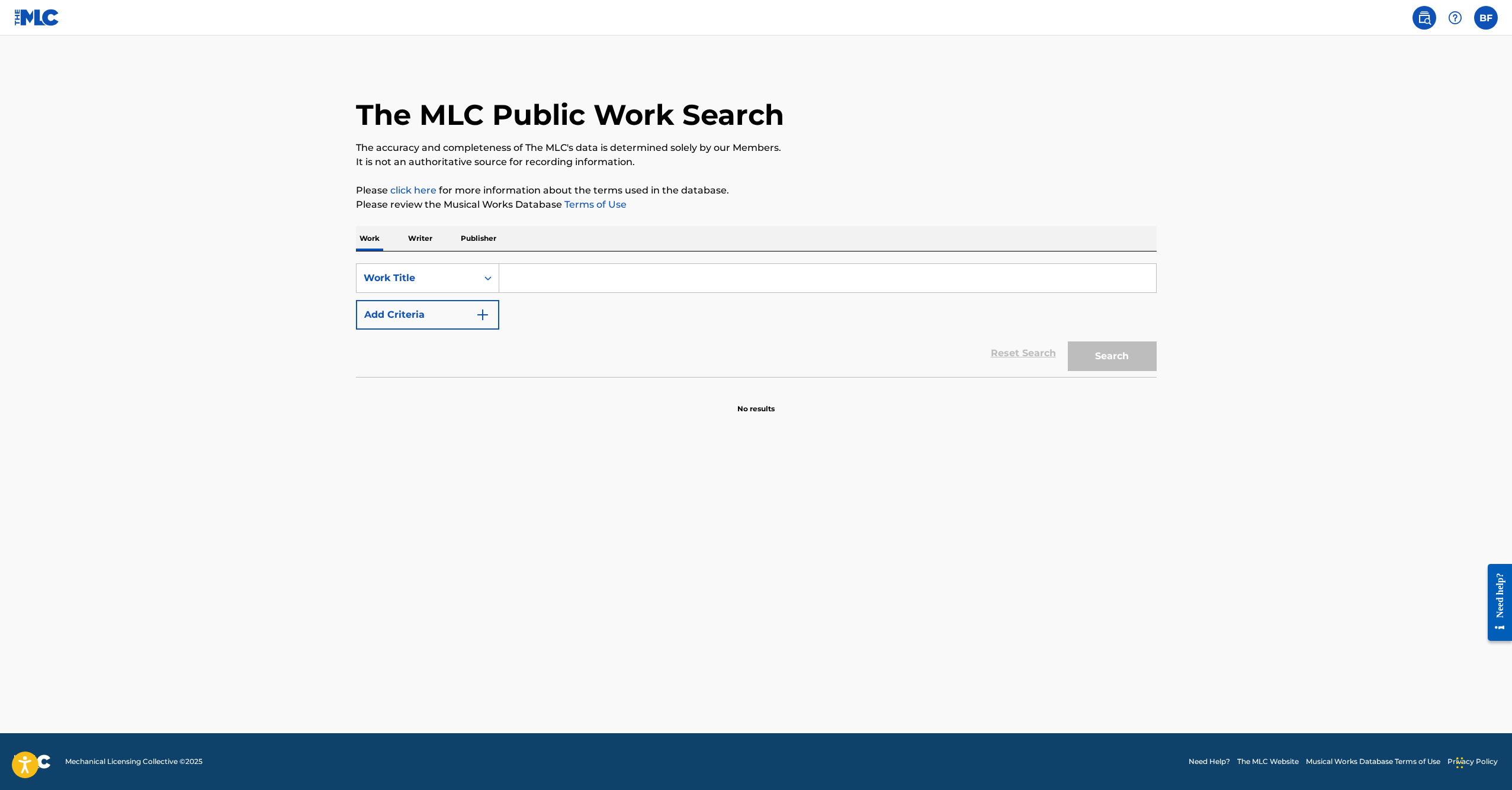
click at [406, 233] on p "Writer" at bounding box center [420, 238] width 31 height 25
click at [460, 243] on p "Publisher" at bounding box center [479, 238] width 43 height 25
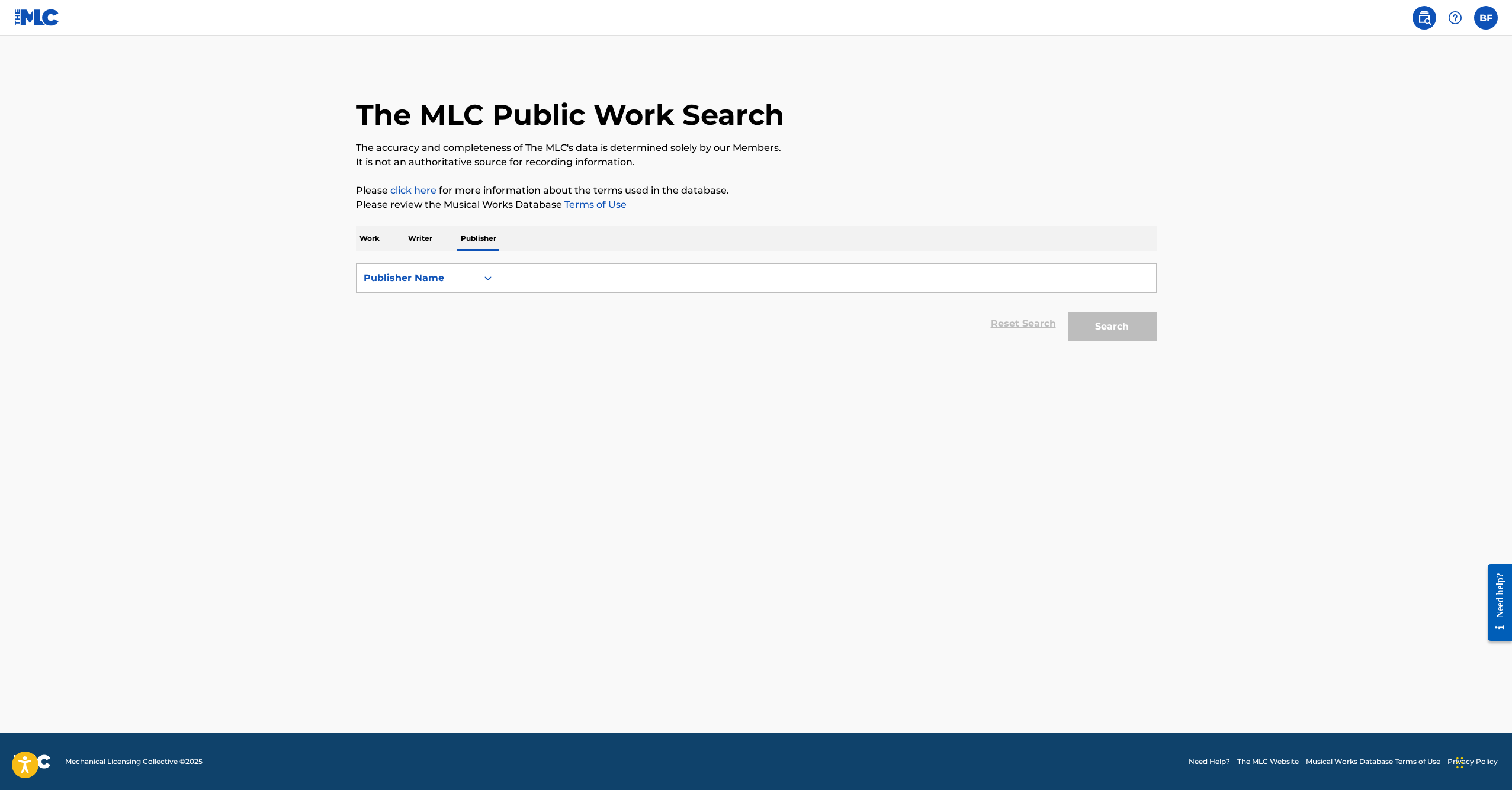
click at [368, 244] on p "Work" at bounding box center [370, 238] width 27 height 25
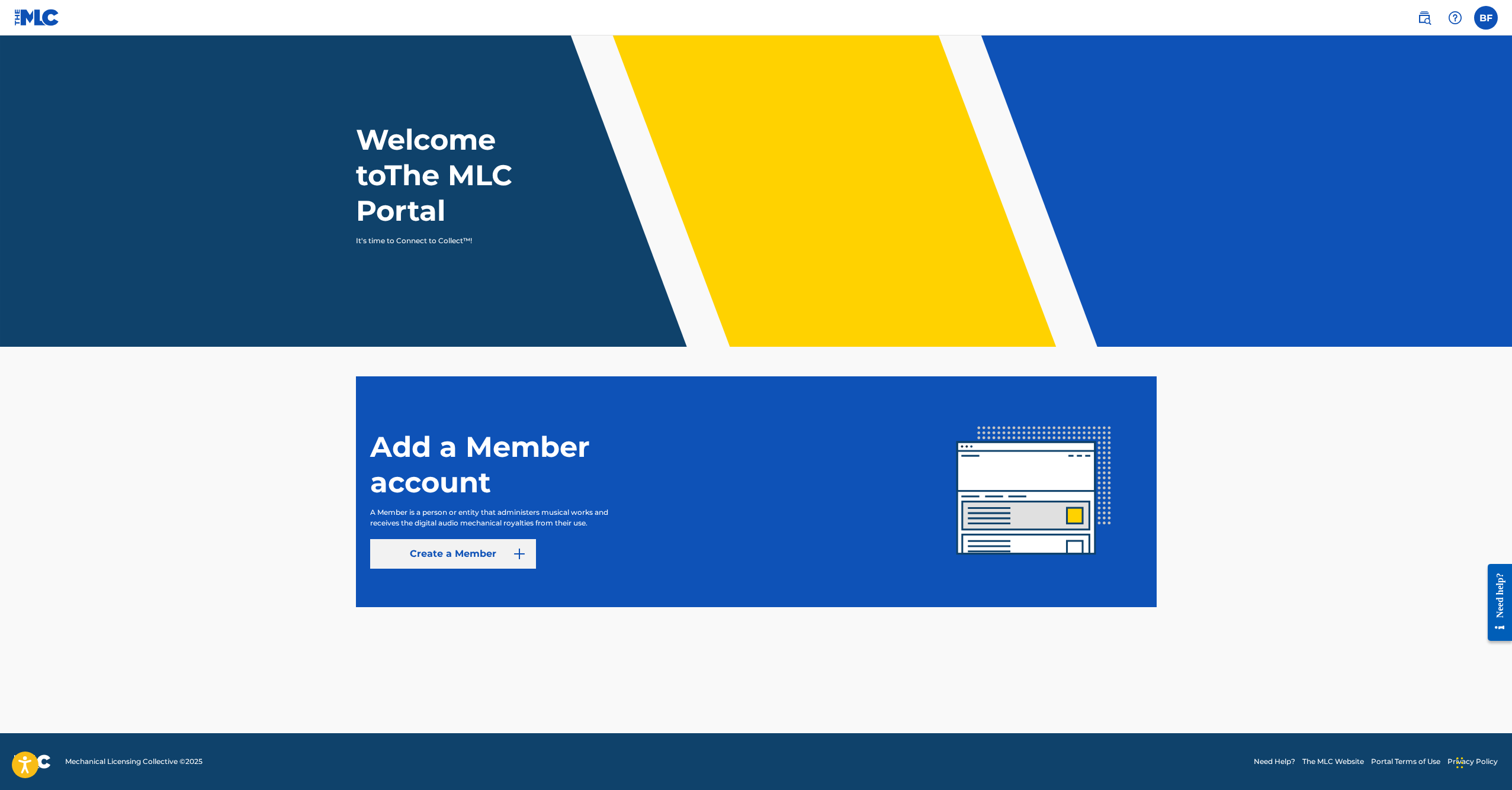
click at [449, 562] on link "Create a Member" at bounding box center [453, 553] width 166 height 29
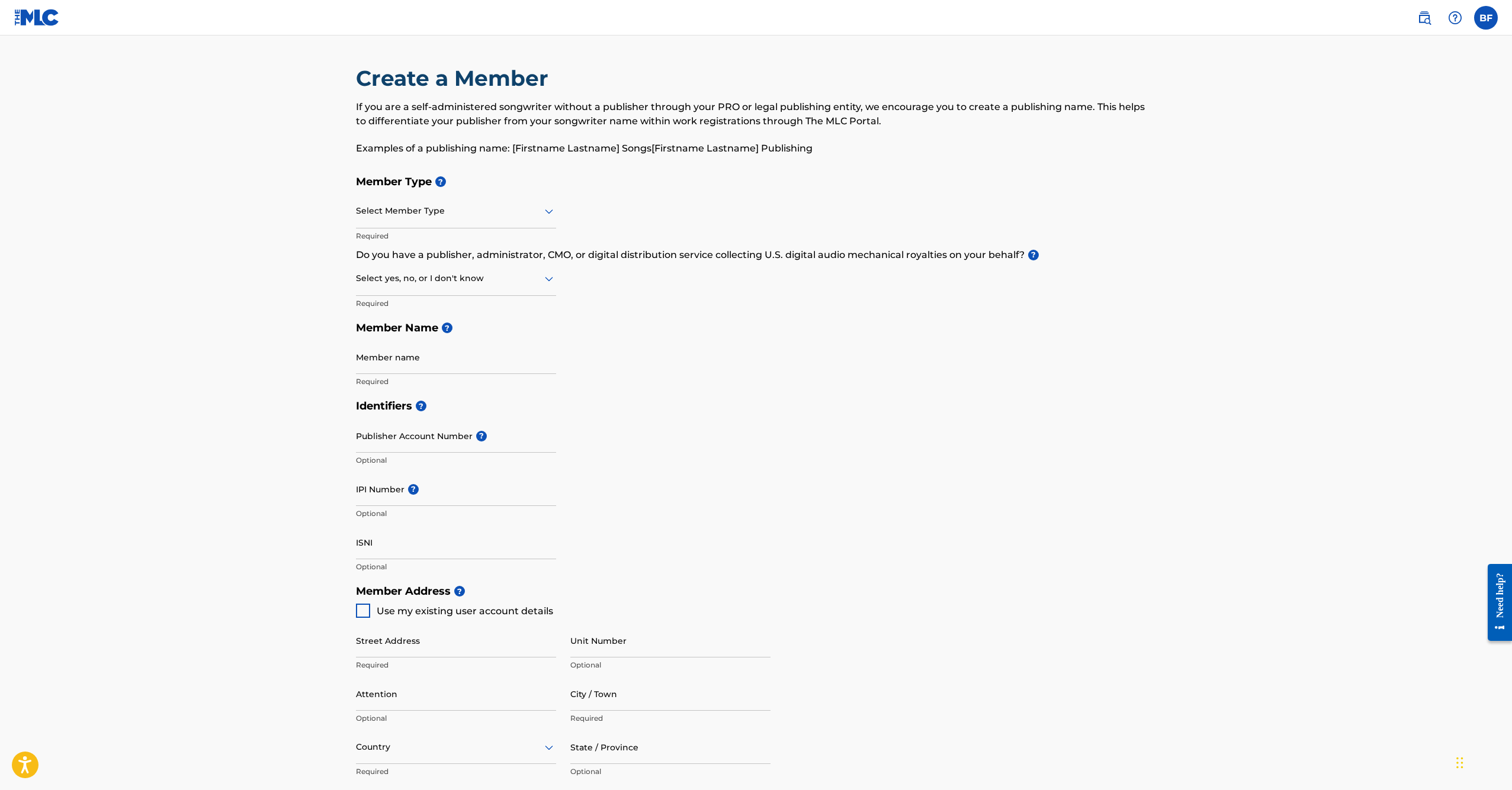
click at [402, 211] on div at bounding box center [456, 211] width 200 height 15
click at [423, 247] on div "Self-Administered Songwriter" at bounding box center [456, 242] width 199 height 27
click at [494, 274] on div at bounding box center [456, 278] width 200 height 15
click at [449, 310] on div "Yes" at bounding box center [456, 309] width 199 height 27
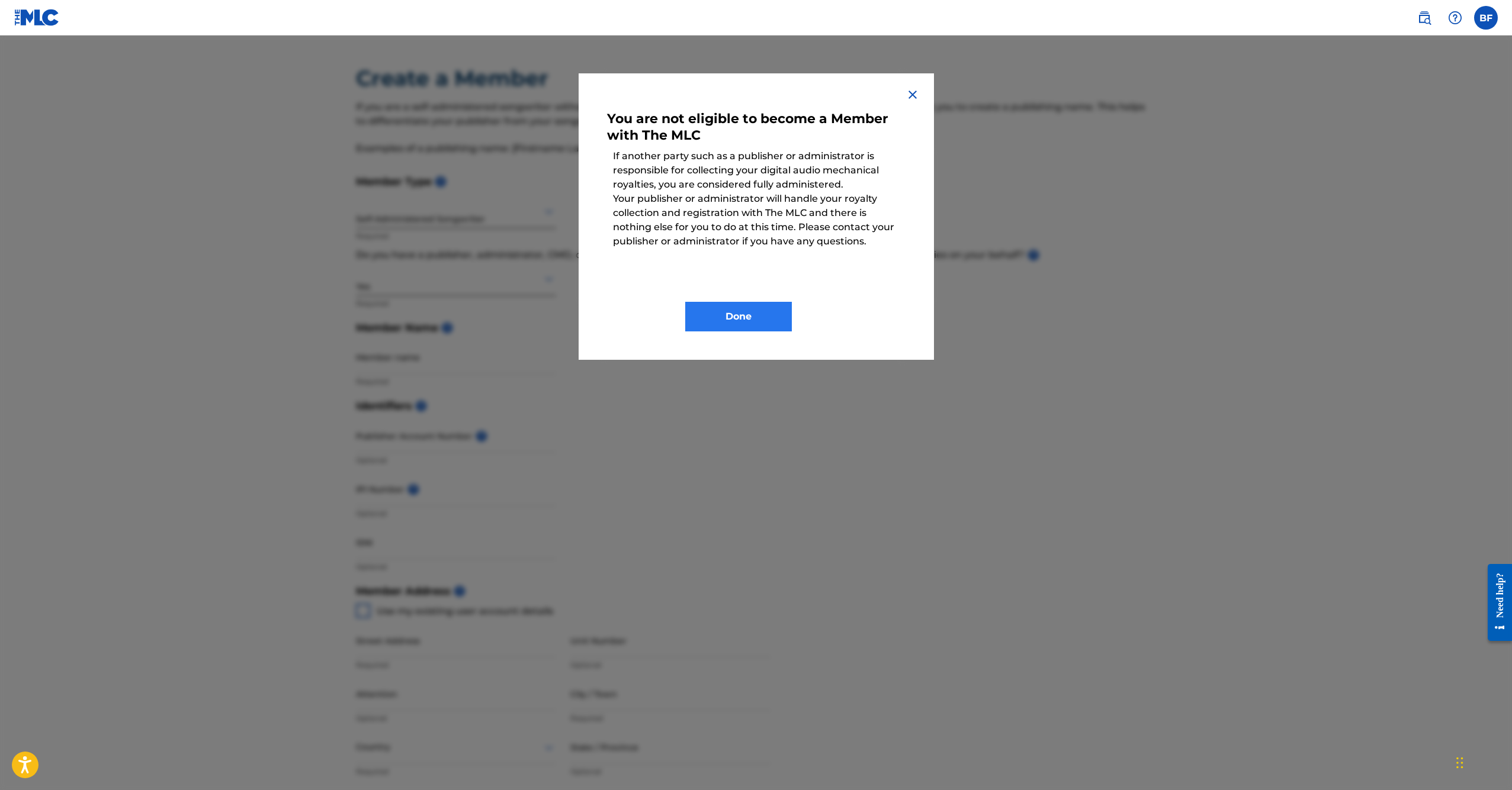
click at [754, 308] on button "Done" at bounding box center [738, 316] width 107 height 29
